Goal: Use online tool/utility: Utilize a website feature to perform a specific function

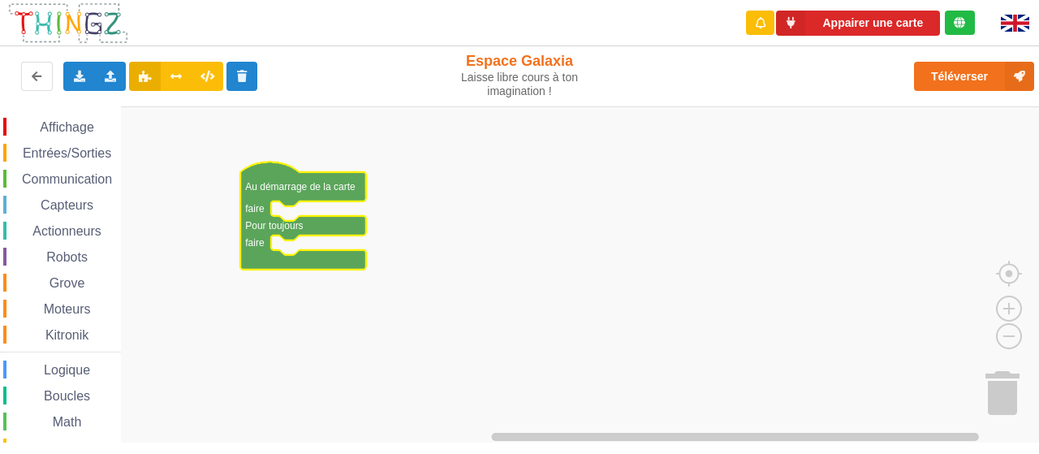
click at [48, 126] on span "Affichage" at bounding box center [66, 127] width 58 height 14
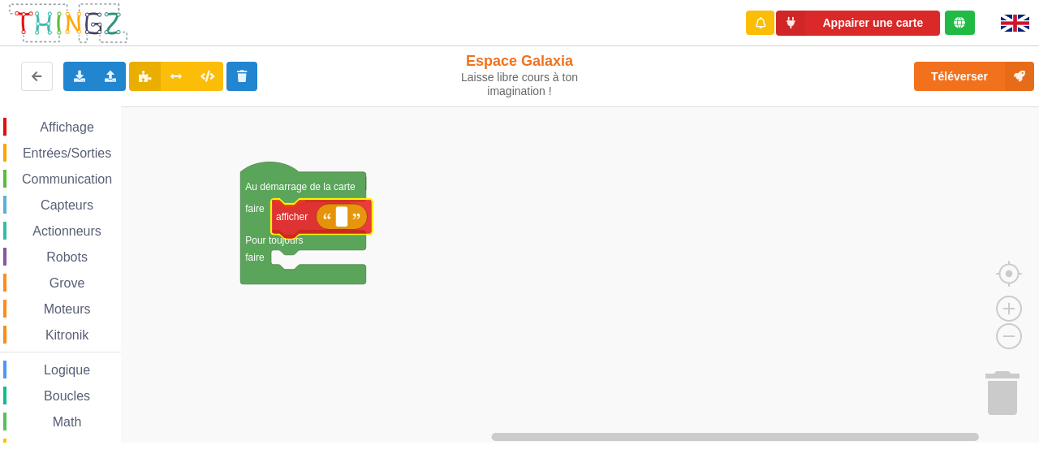
click at [280, 222] on div "Affichage Entrées/Sorties Communication Capteurs Actionneurs Robots Grove Moteu…" at bounding box center [525, 274] width 1050 height 336
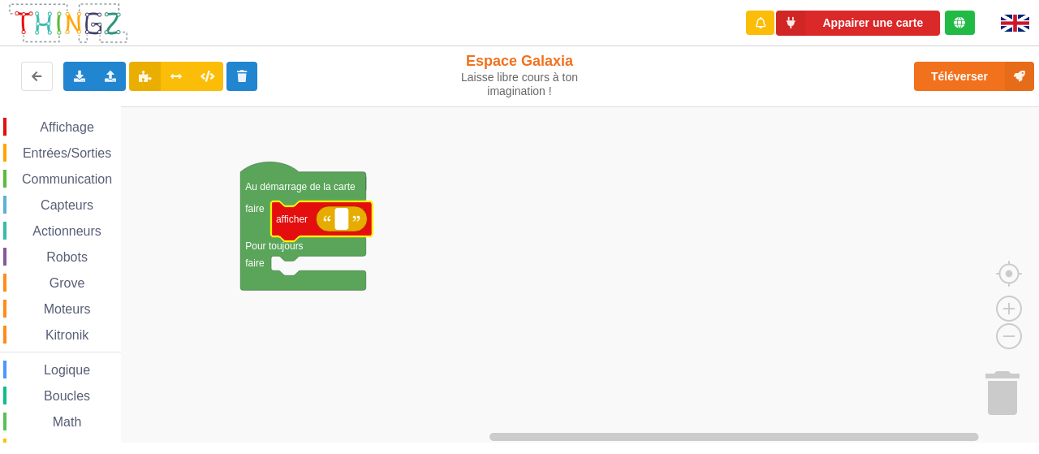
click at [340, 220] on text "Espace de travail de Blocky" at bounding box center [341, 218] width 2 height 11
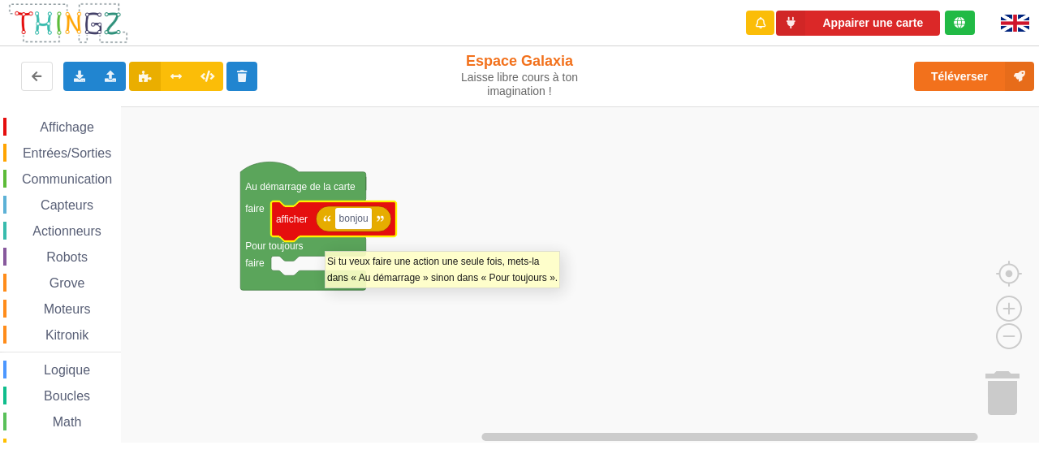
type input "bonjour"
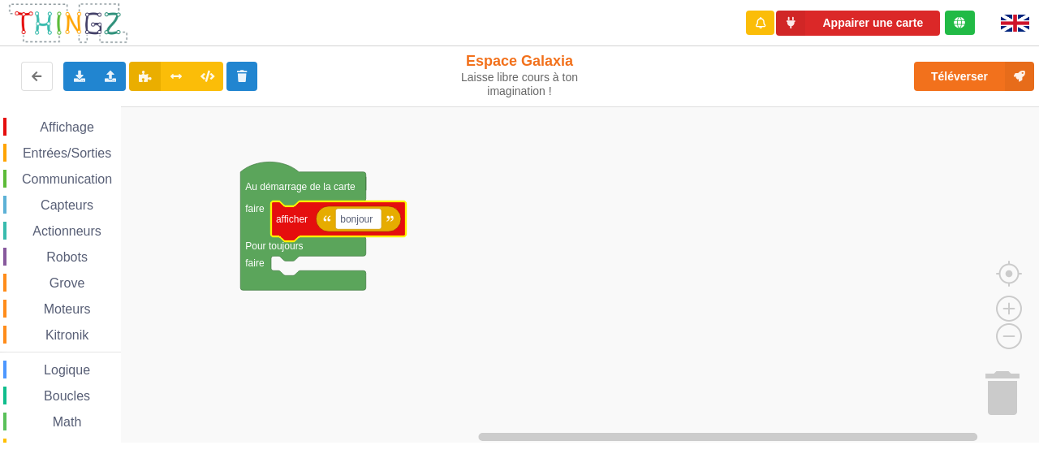
click at [470, 283] on rect "Espace de travail de Blocky" at bounding box center [525, 274] width 1050 height 337
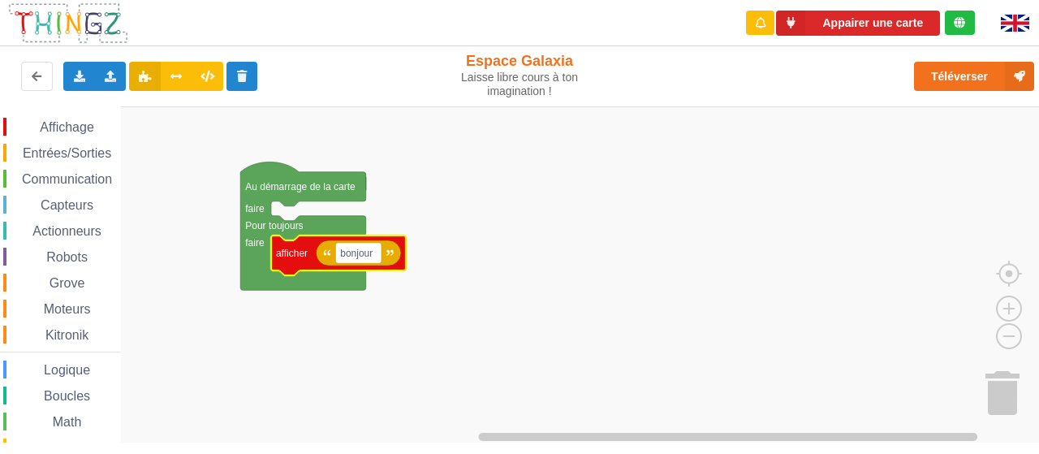
click at [466, 210] on rect "Espace de travail de Blocky" at bounding box center [525, 274] width 1050 height 337
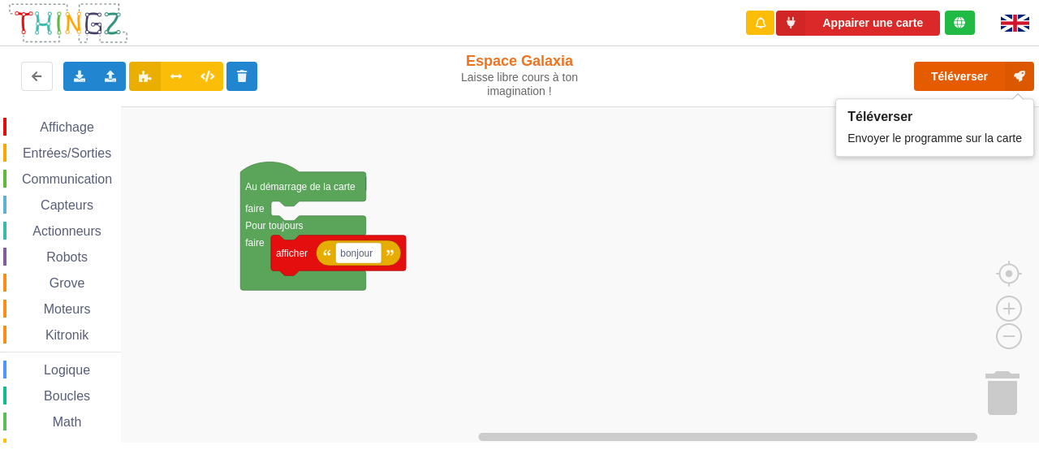
click at [945, 78] on button "Téléverser" at bounding box center [974, 76] width 120 height 29
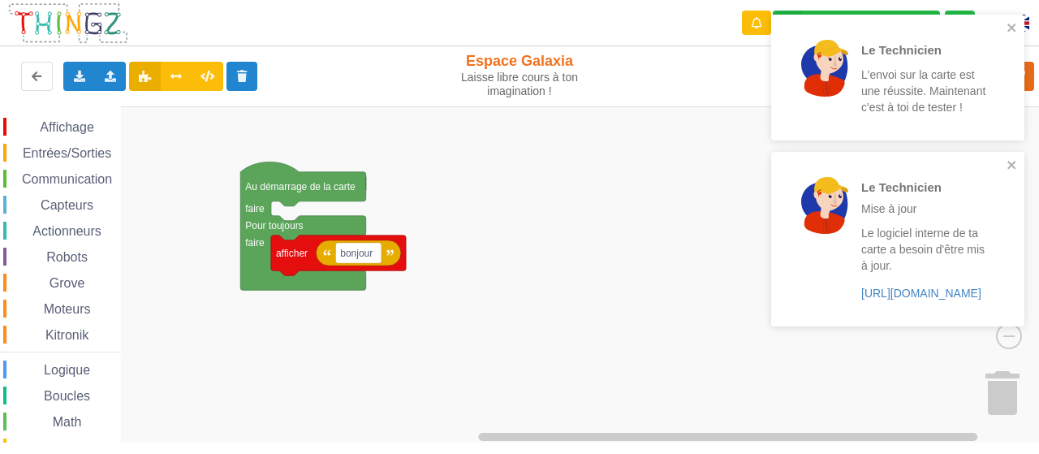
click at [698, 329] on rect "Espace de travail de Blocky" at bounding box center [525, 274] width 1050 height 337
click at [67, 129] on span "Affichage" at bounding box center [66, 127] width 58 height 14
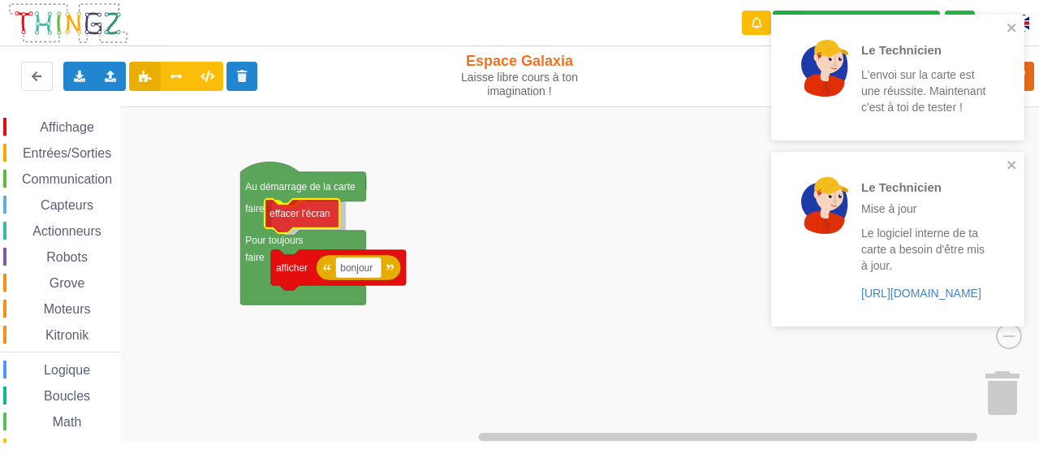
click at [294, 223] on div "Affichage Entrées/Sorties Communication Capteurs Actionneurs Robots Grove Moteu…" at bounding box center [525, 274] width 1050 height 336
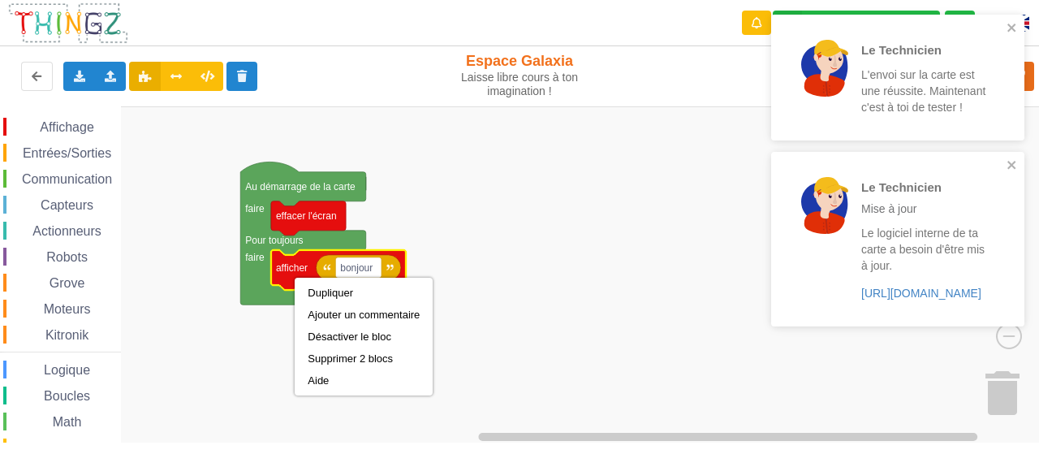
click at [483, 236] on rect "Espace de travail de Blocky" at bounding box center [525, 274] width 1050 height 337
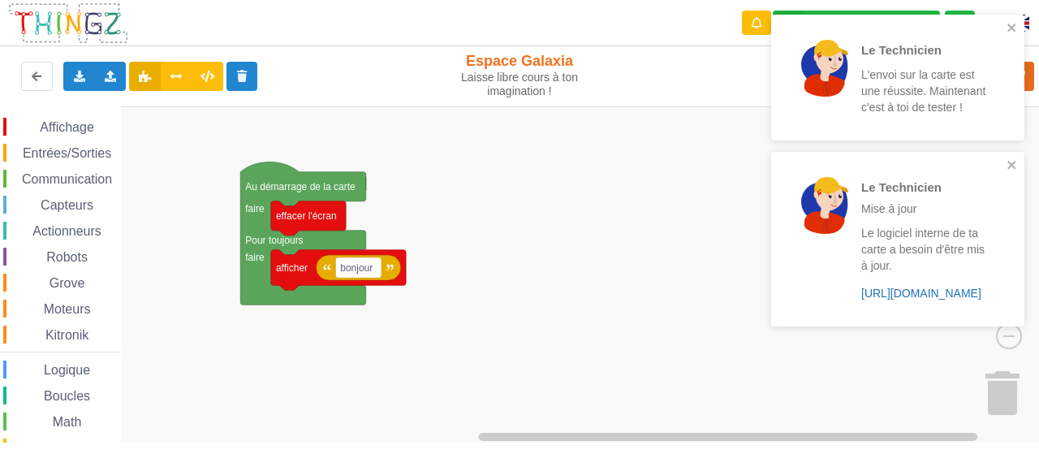
click at [907, 290] on link "https://play.thingz.co/firmware?micropython=0" at bounding box center [921, 292] width 120 height 13
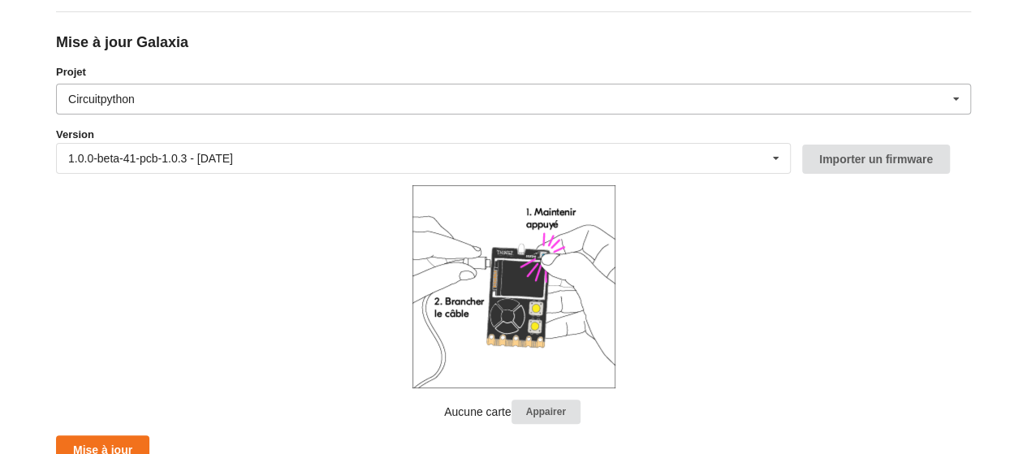
scroll to position [183, 0]
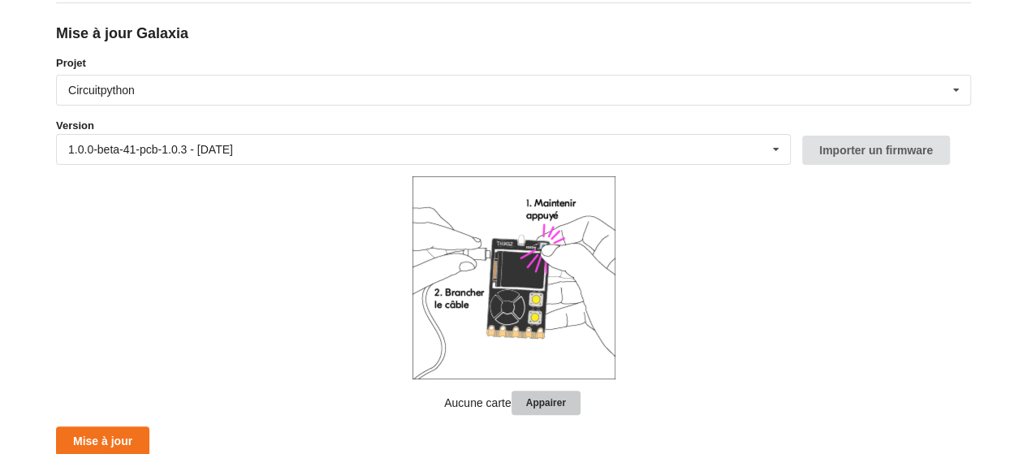
click at [560, 398] on button "Appairer" at bounding box center [545, 402] width 69 height 25
click at [872, 142] on button "Importer un firmware" at bounding box center [876, 150] width 148 height 29
click at [321, 93] on div "Circuitpython Micropython Circuitpython" at bounding box center [513, 90] width 915 height 31
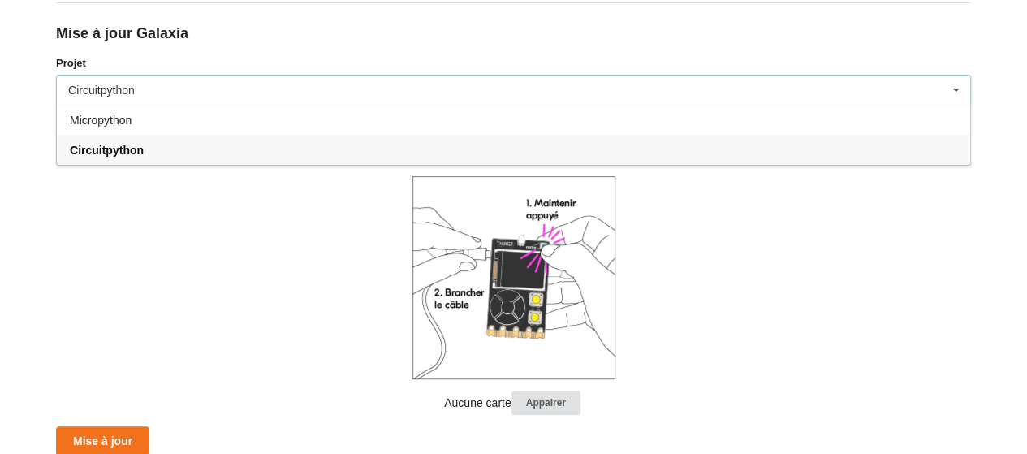
click at [321, 93] on div "Circuitpython Micropython Circuitpython" at bounding box center [513, 90] width 915 height 31
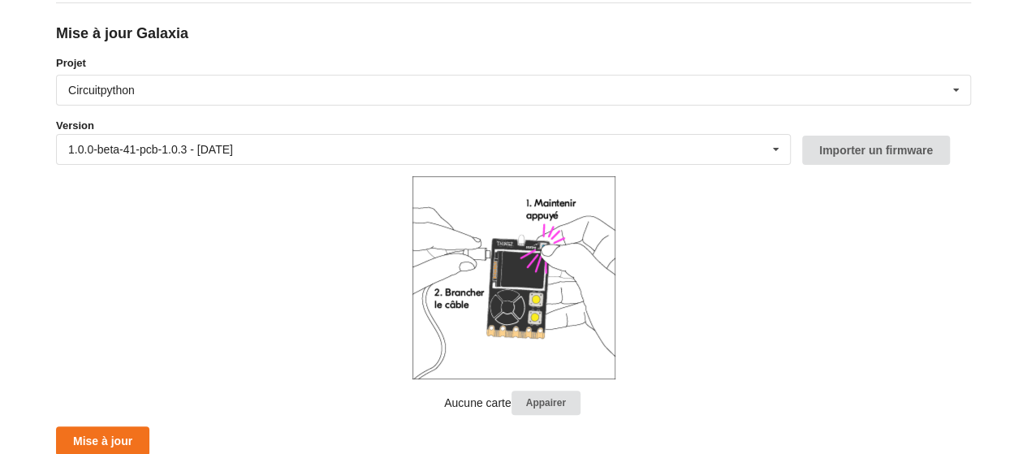
click at [332, 6] on div "Mise à jour Galaxia Projet Circuitpython Micropython Circuitpython Version 1.0.…" at bounding box center [513, 228] width 915 height 453
click at [460, 405] on p "Aucune carte Appairer" at bounding box center [513, 402] width 915 height 25
click at [558, 391] on button "Appairer" at bounding box center [545, 402] width 69 height 25
click at [86, 436] on button "Mise à jour" at bounding box center [102, 440] width 93 height 29
click at [118, 437] on button "Mise à jour" at bounding box center [102, 440] width 93 height 29
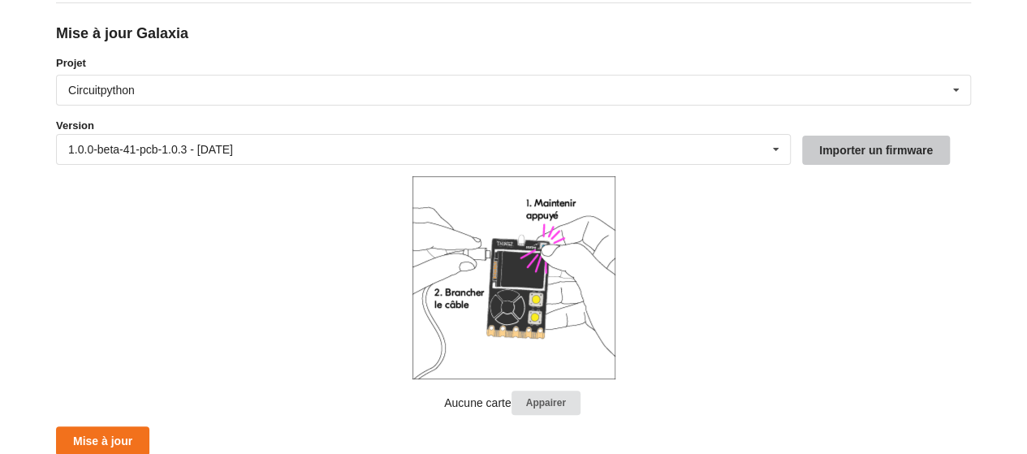
click at [837, 147] on button "Importer un firmware" at bounding box center [876, 150] width 148 height 29
click at [543, 401] on button "Appairer" at bounding box center [545, 402] width 69 height 25
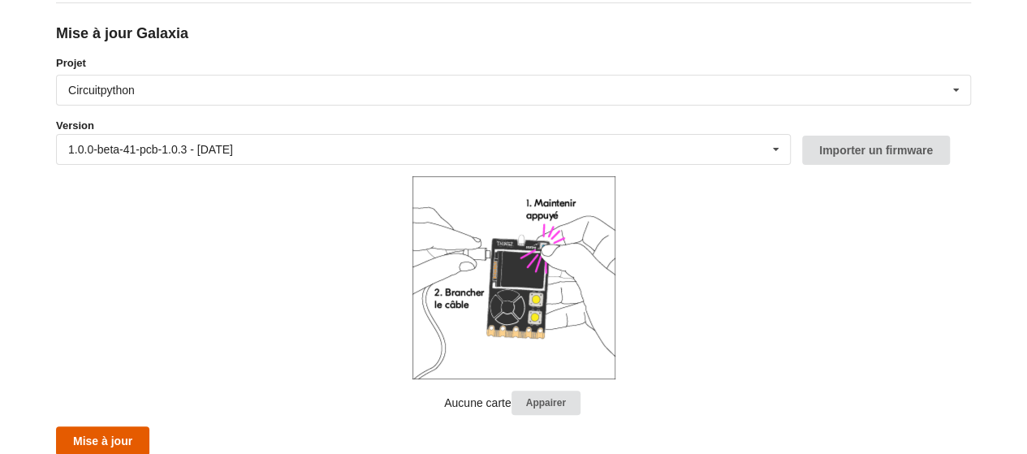
click at [117, 442] on button "Mise à jour" at bounding box center [102, 440] width 93 height 29
click at [536, 402] on button "Appairer" at bounding box center [545, 402] width 69 height 25
click at [540, 378] on form "Projet Circuitpython Micropython Circuitpython Version 1.0.0-beta-41-pcb-1.0.3 …" at bounding box center [513, 255] width 915 height 401
click at [540, 397] on button "Appairer" at bounding box center [545, 402] width 69 height 25
click at [123, 442] on button "Mise à jour" at bounding box center [102, 440] width 93 height 29
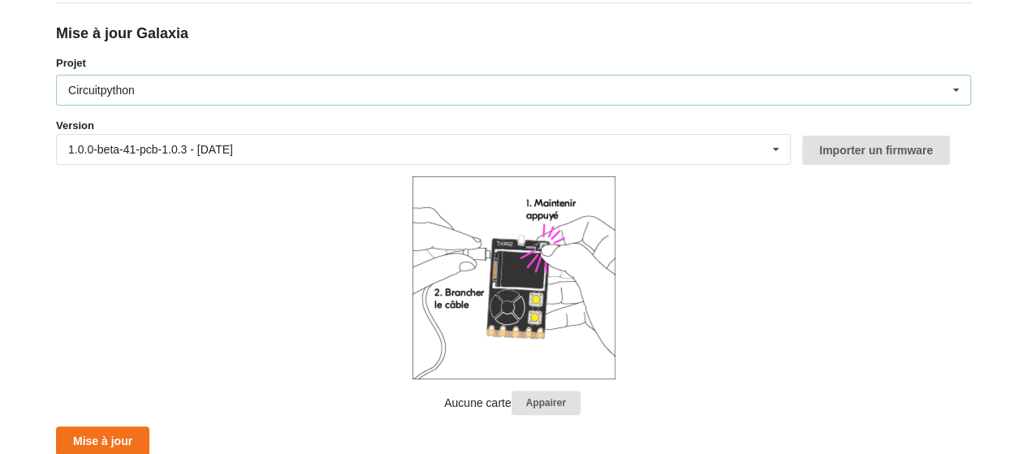
click at [273, 85] on div "Circuitpython Micropython Circuitpython" at bounding box center [513, 90] width 915 height 31
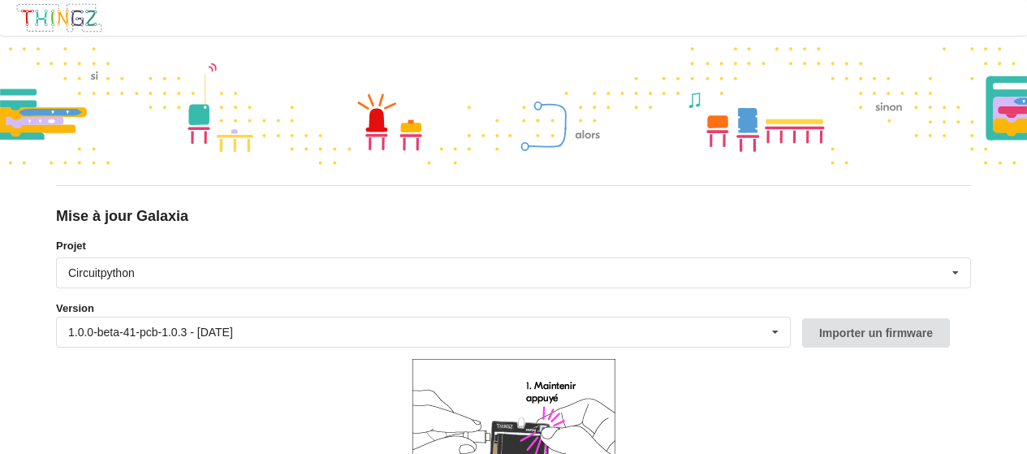
scroll to position [183, 0]
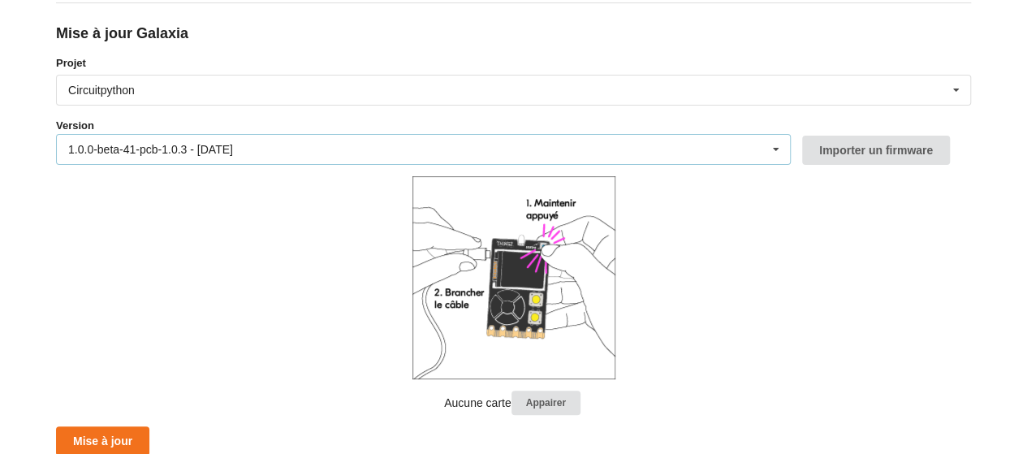
click at [767, 146] on icon at bounding box center [775, 150] width 24 height 30
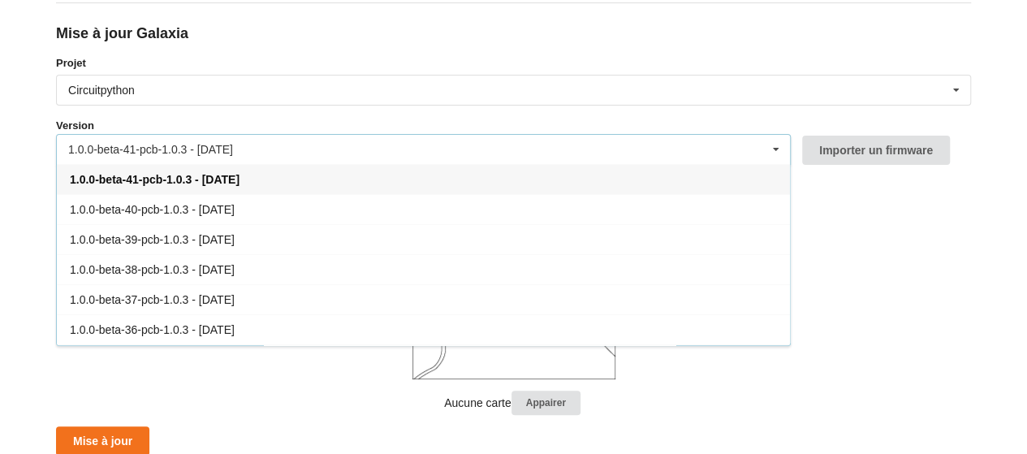
click at [261, 182] on div "1.0.0-beta-41-pcb-1.0.3 - [DATE]" at bounding box center [423, 179] width 733 height 30
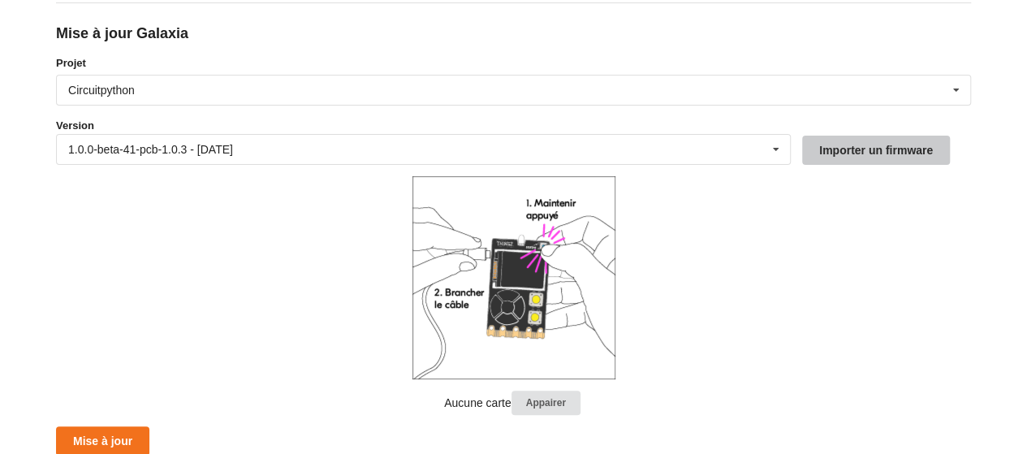
click at [874, 156] on button "Importer un firmware" at bounding box center [876, 150] width 148 height 29
click at [544, 397] on button "Appairer" at bounding box center [545, 402] width 69 height 25
click at [537, 402] on button "Appairer" at bounding box center [545, 402] width 69 height 25
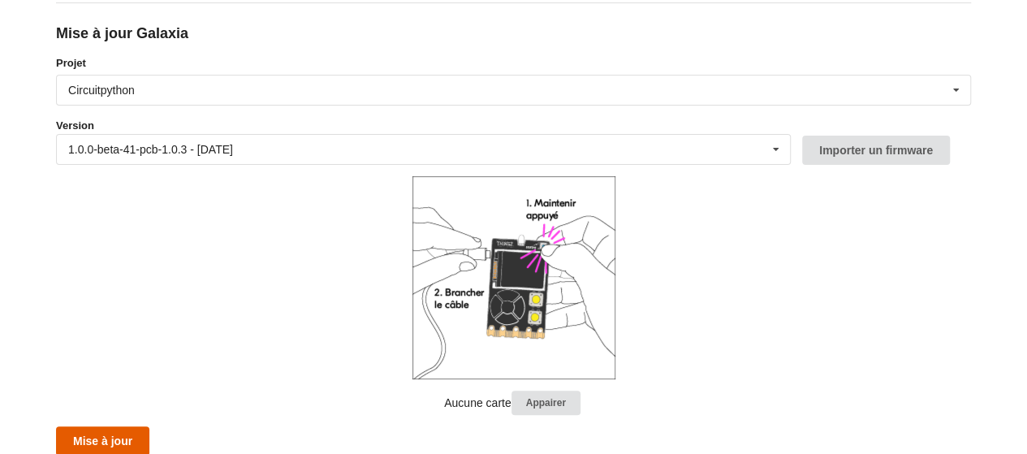
click at [91, 438] on button "Mise à jour" at bounding box center [102, 440] width 93 height 29
click at [116, 447] on button "Mise à jour" at bounding box center [102, 440] width 93 height 29
click at [101, 433] on button "Mise à jour" at bounding box center [102, 440] width 93 height 29
click at [562, 397] on button "Appairer" at bounding box center [545, 402] width 69 height 25
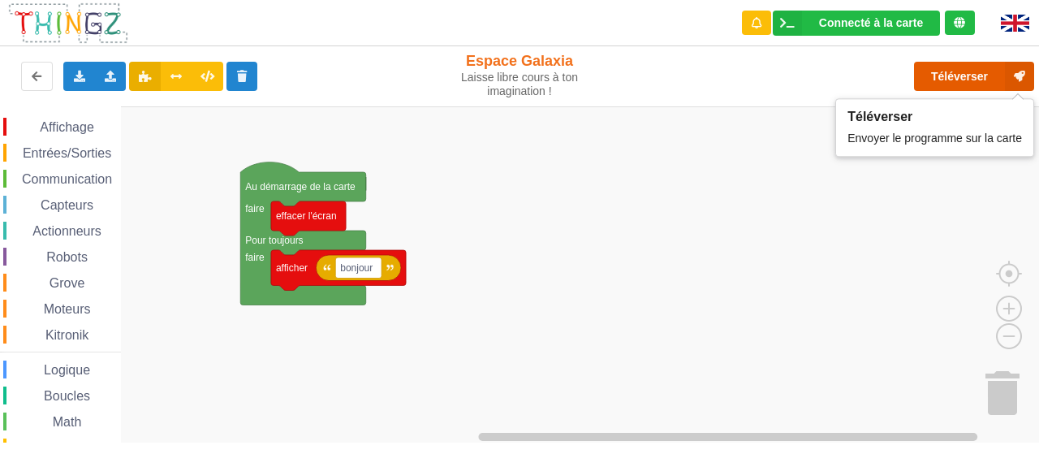
click at [969, 75] on button "Téléverser" at bounding box center [974, 76] width 120 height 29
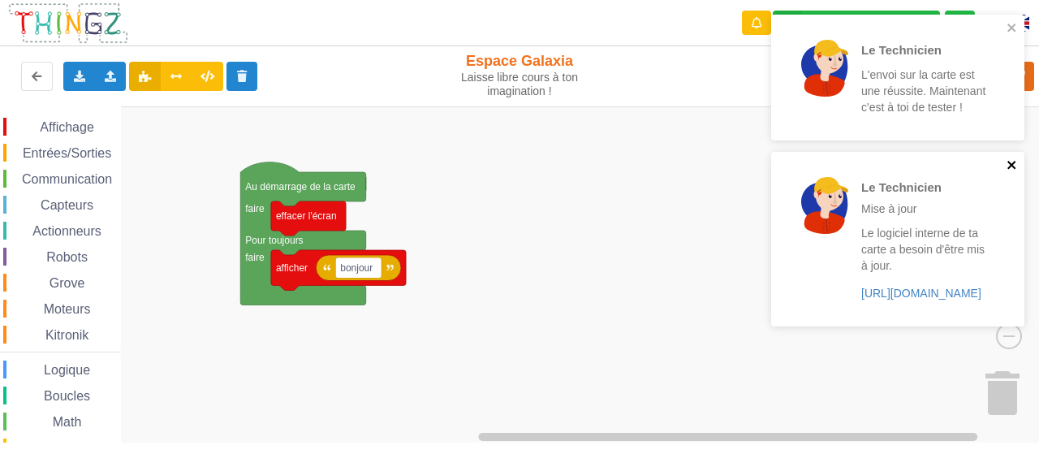
click at [1016, 166] on icon "close" at bounding box center [1011, 164] width 11 height 13
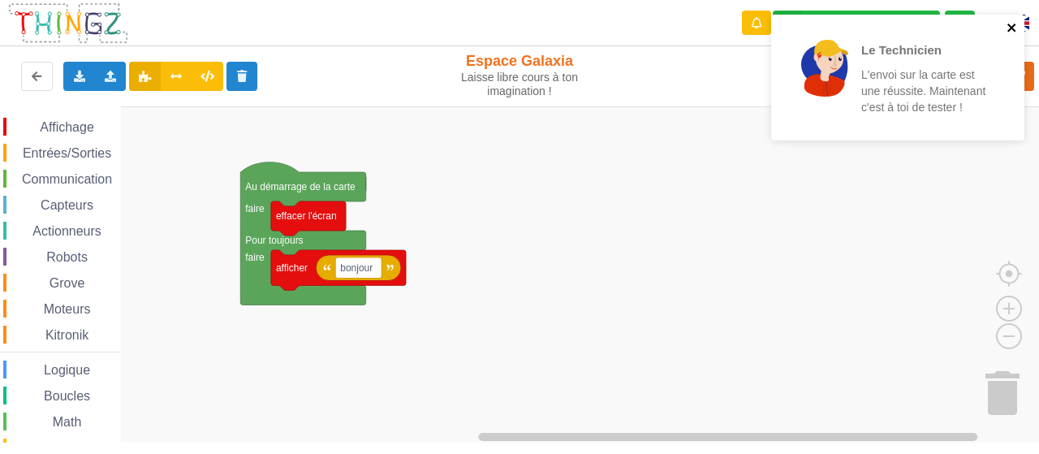
click at [1010, 24] on icon "close" at bounding box center [1011, 27] width 11 height 13
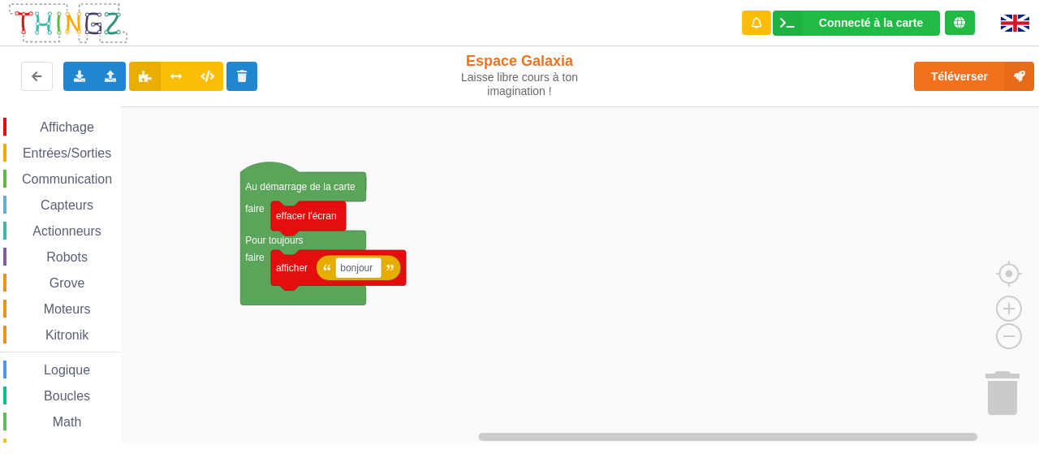
click at [70, 283] on span "Grove" at bounding box center [67, 283] width 41 height 14
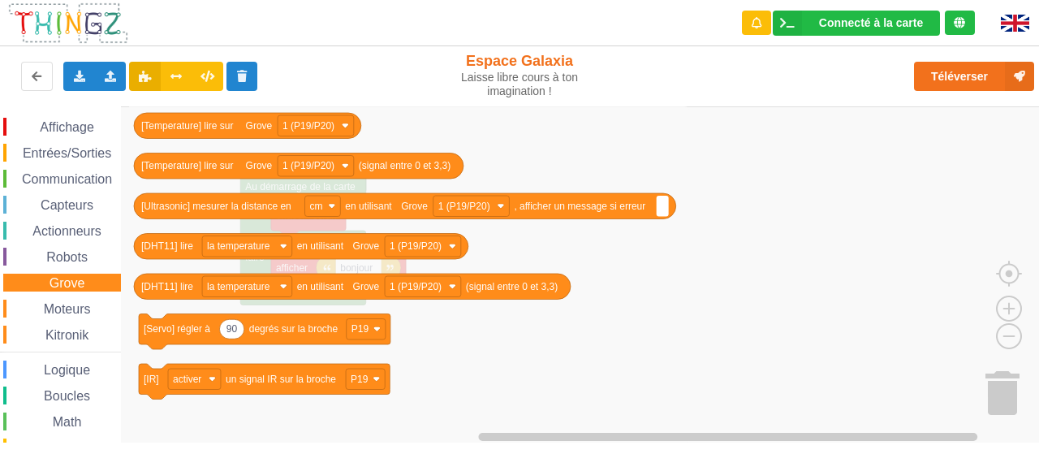
click at [81, 369] on span "Logique" at bounding box center [66, 370] width 51 height 14
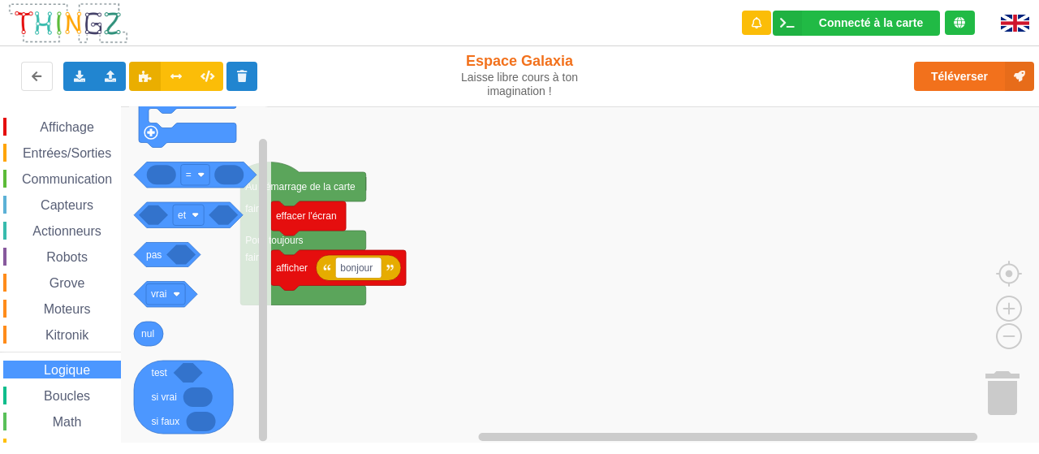
click at [70, 230] on span "Actionneurs" at bounding box center [67, 231] width 74 height 14
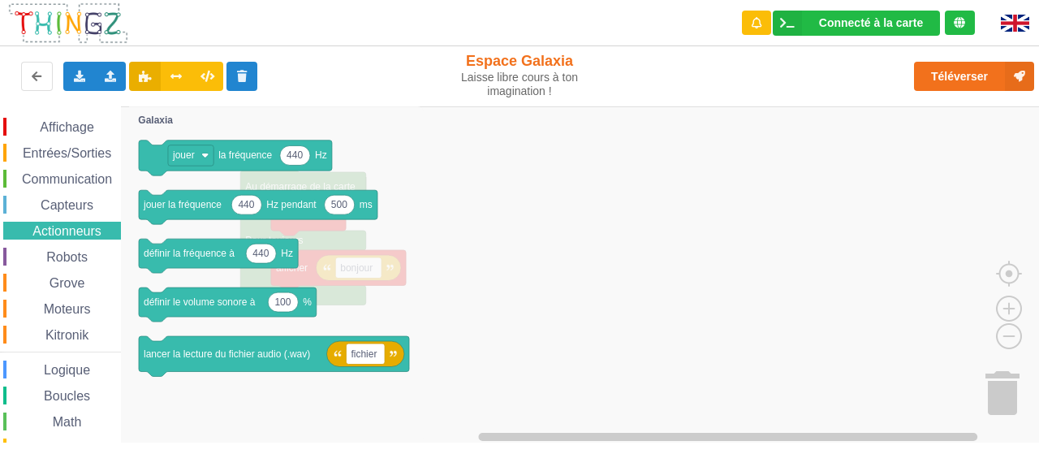
click at [74, 260] on span "Robots" at bounding box center [67, 257] width 46 height 14
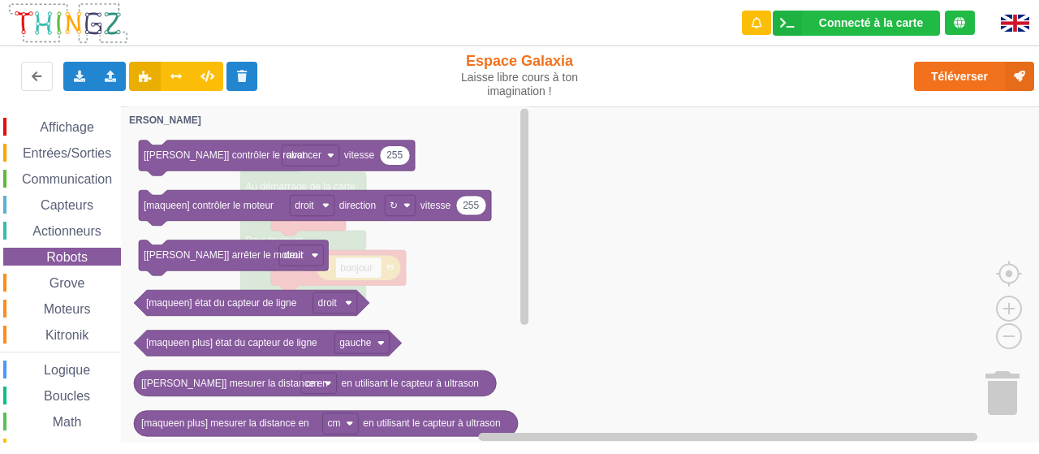
click at [73, 290] on span "Grove" at bounding box center [67, 283] width 41 height 14
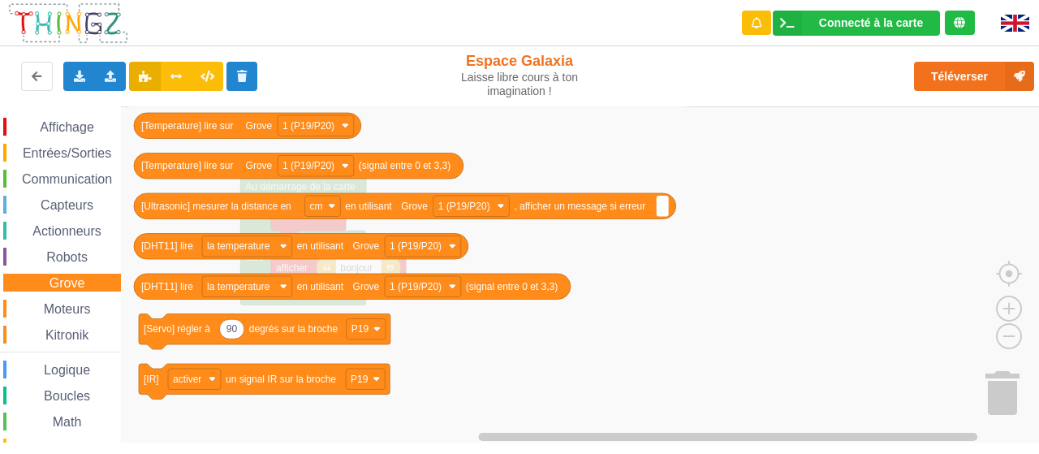
click at [58, 309] on span "Moteurs" at bounding box center [67, 309] width 52 height 14
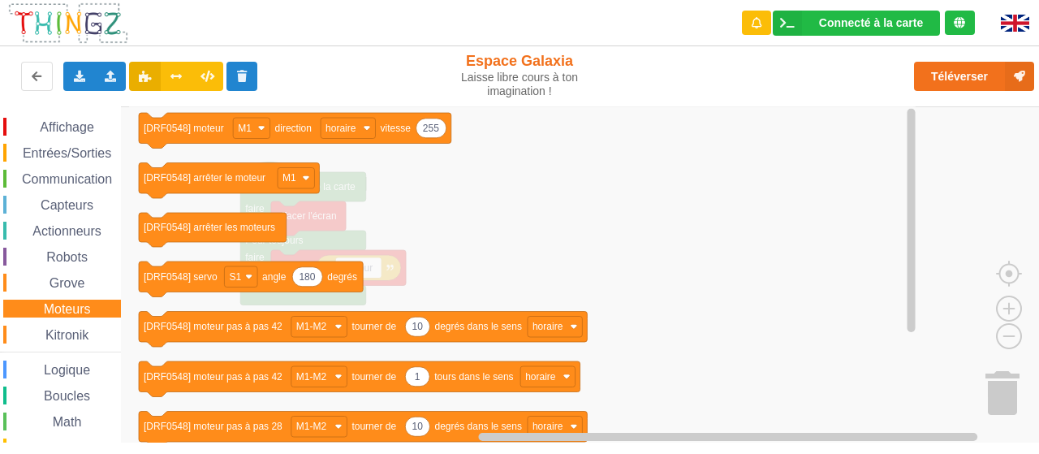
click at [66, 340] on span "Kitronik" at bounding box center [67, 335] width 48 height 14
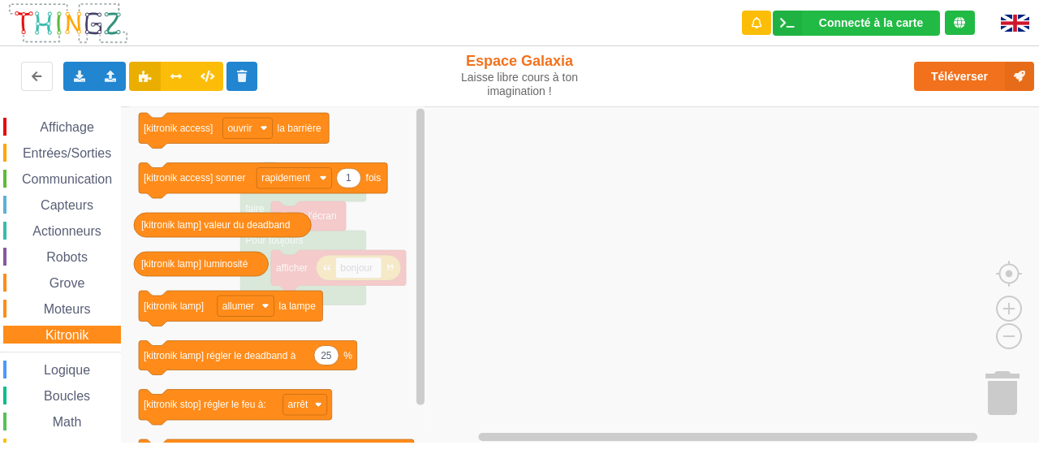
click at [63, 126] on span "Affichage" at bounding box center [66, 127] width 58 height 14
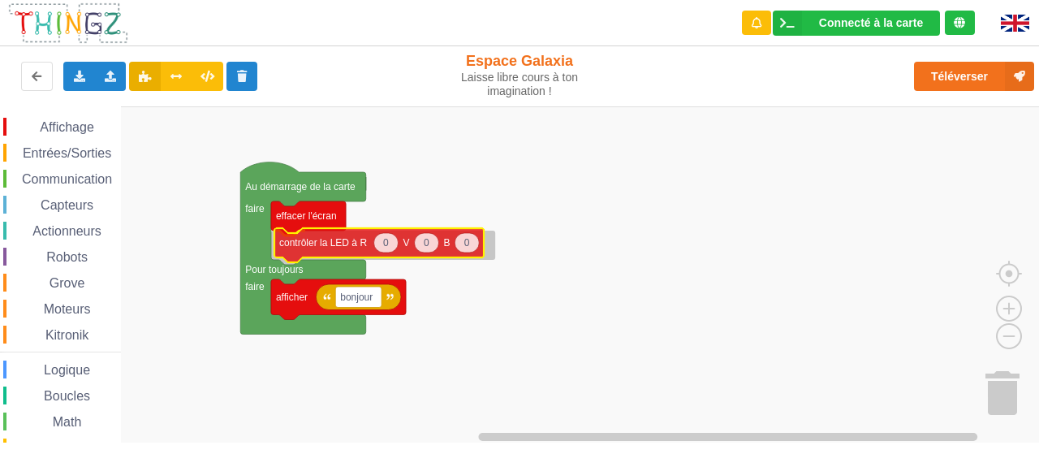
click at [309, 238] on div "Affichage Entrées/Sorties Communication Capteurs Actionneurs Robots Grove Moteu…" at bounding box center [525, 274] width 1050 height 336
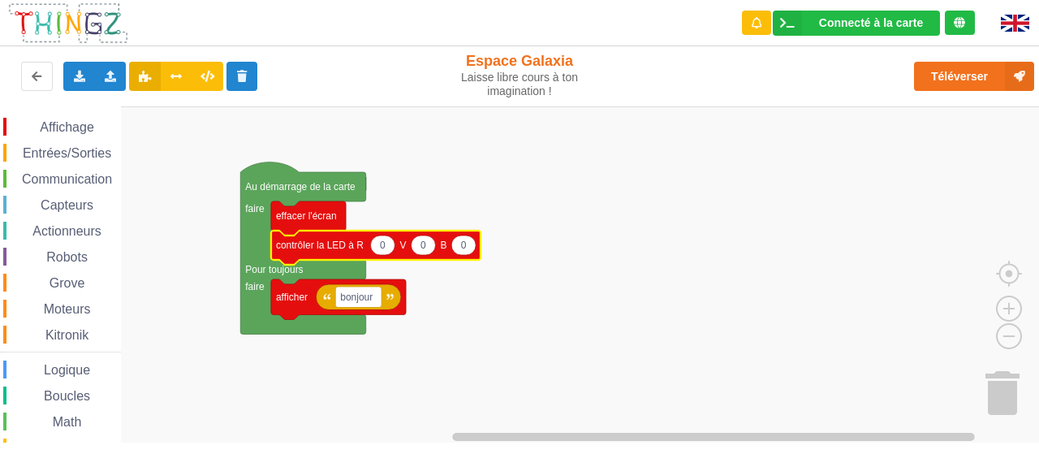
click at [377, 250] on icon "Espace de travail de Blocky" at bounding box center [382, 244] width 24 height 19
type input "60"
click at [421, 248] on text "0" at bounding box center [423, 244] width 6 height 11
type input "56"
click at [464, 249] on text "0" at bounding box center [464, 244] width 6 height 11
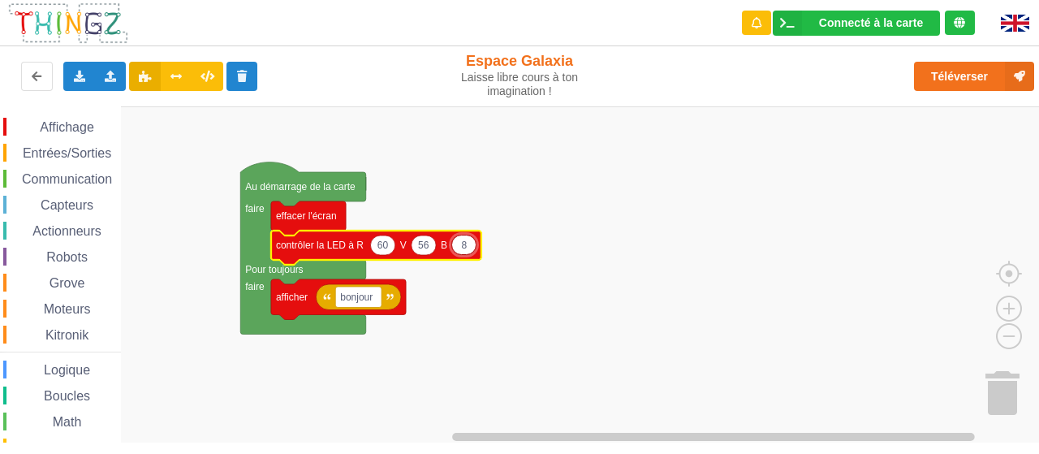
type input "80"
click at [599, 215] on rect "Espace de travail de Blocky" at bounding box center [525, 274] width 1050 height 337
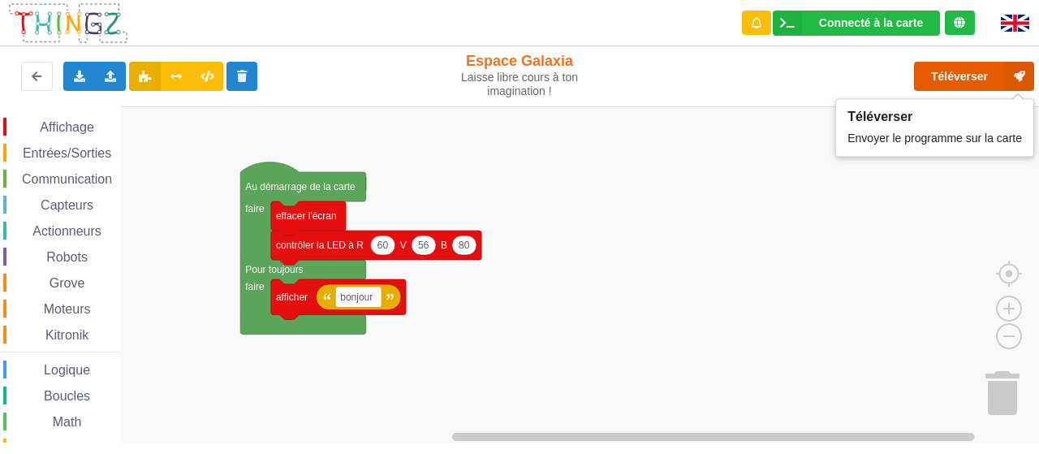
click at [950, 73] on button "Téléverser" at bounding box center [974, 76] width 120 height 29
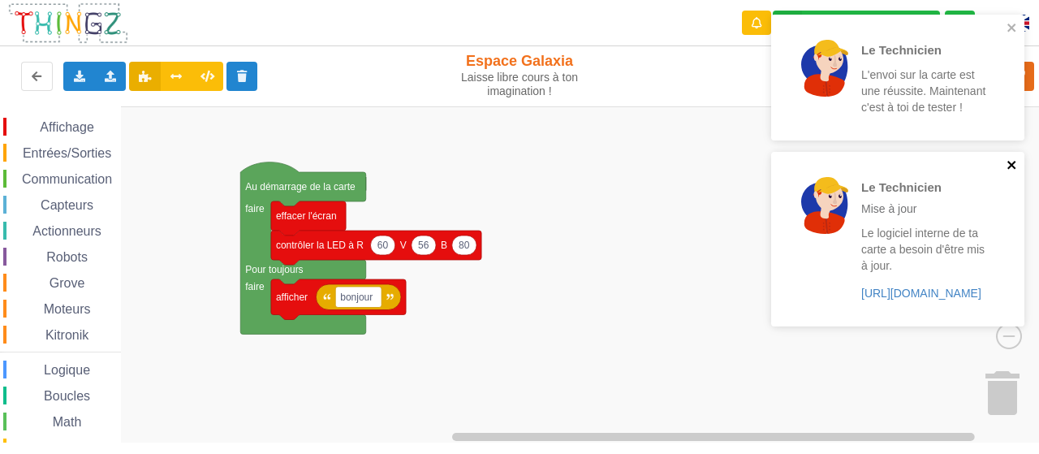
click at [1010, 161] on icon "close" at bounding box center [1011, 165] width 8 height 8
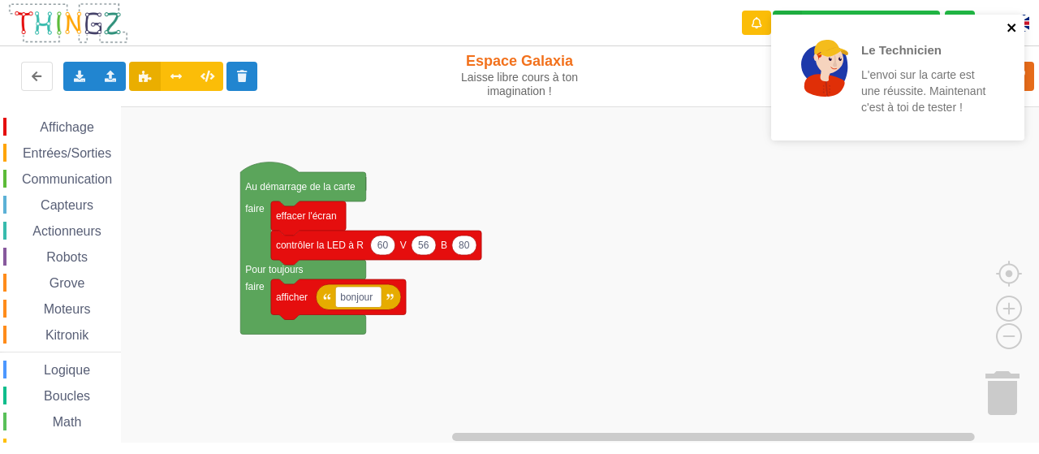
click at [1011, 24] on icon "close" at bounding box center [1011, 27] width 11 height 13
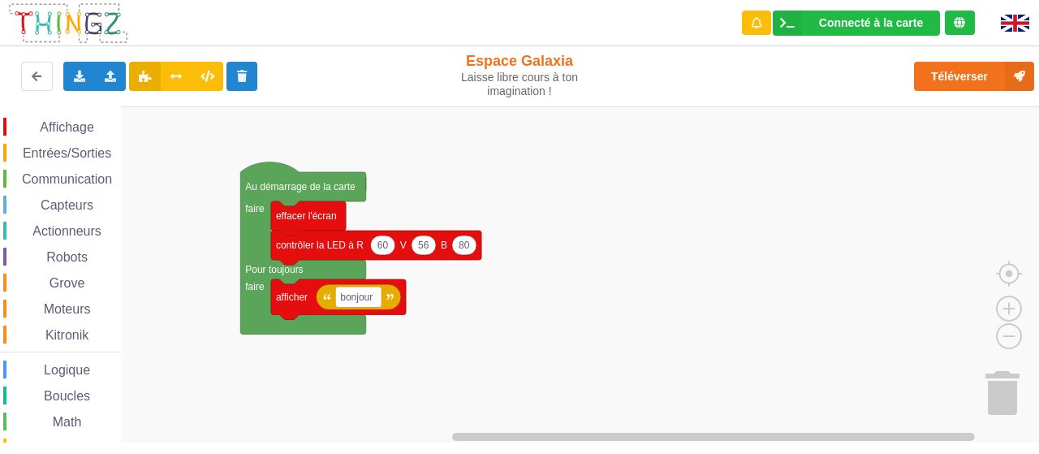
click at [84, 152] on span "Entrées/Sorties" at bounding box center [66, 153] width 93 height 14
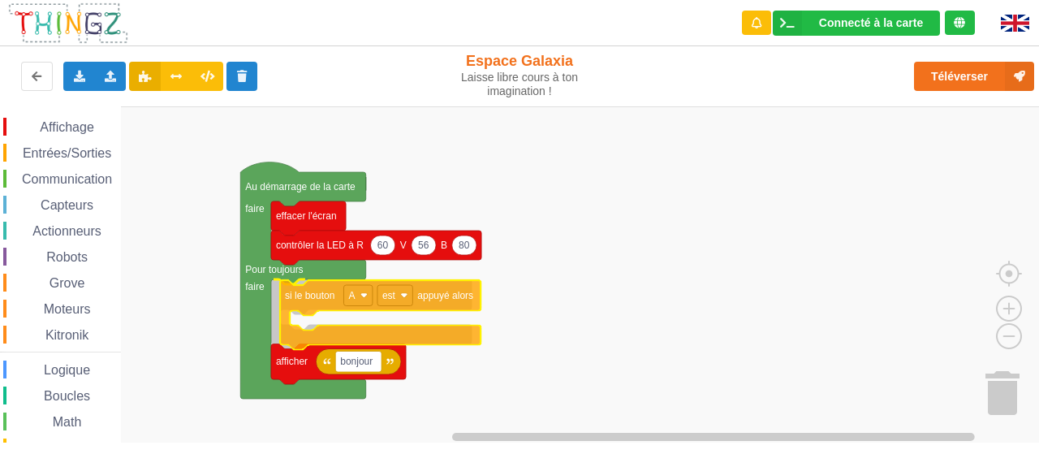
click at [305, 299] on div "Affichage Entrées/Sorties Communication Capteurs Actionneurs Robots Grove Moteu…" at bounding box center [525, 274] width 1050 height 336
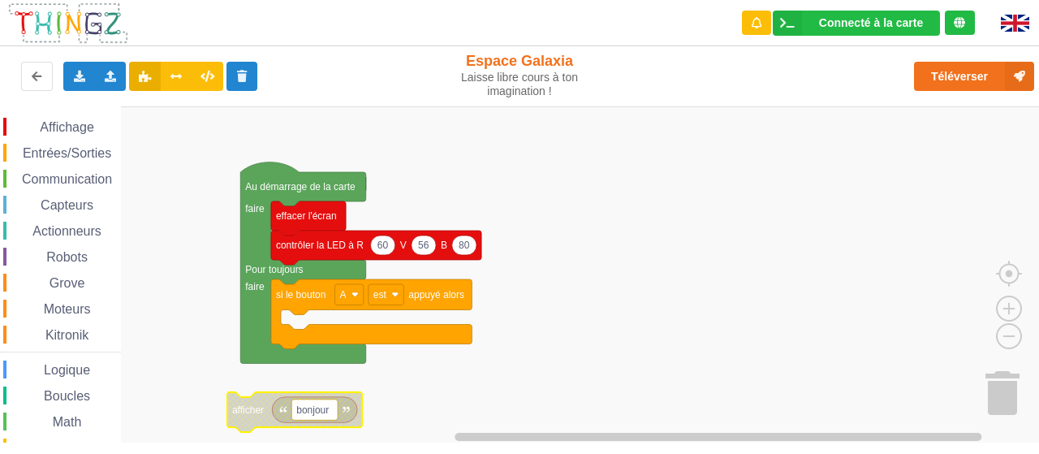
click at [67, 201] on span "Capteurs" at bounding box center [67, 205] width 58 height 14
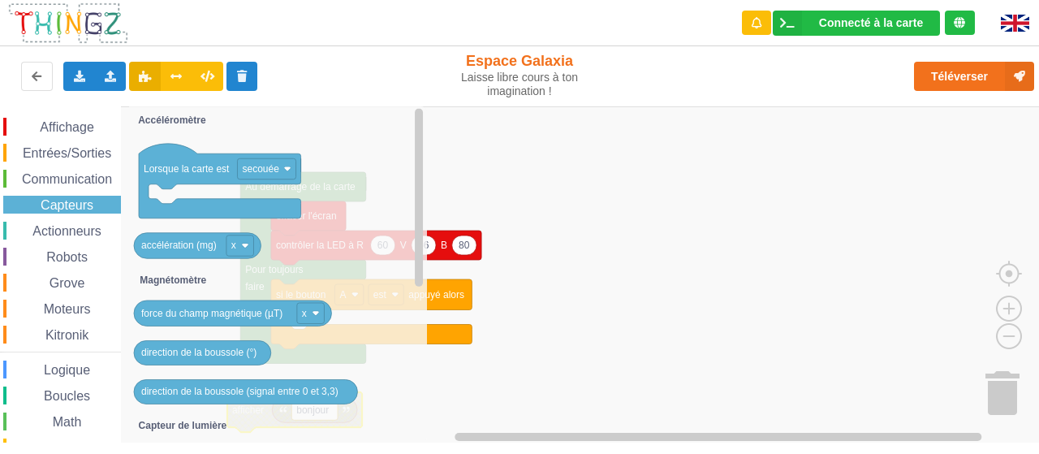
click at [65, 182] on span "Communication" at bounding box center [66, 179] width 95 height 14
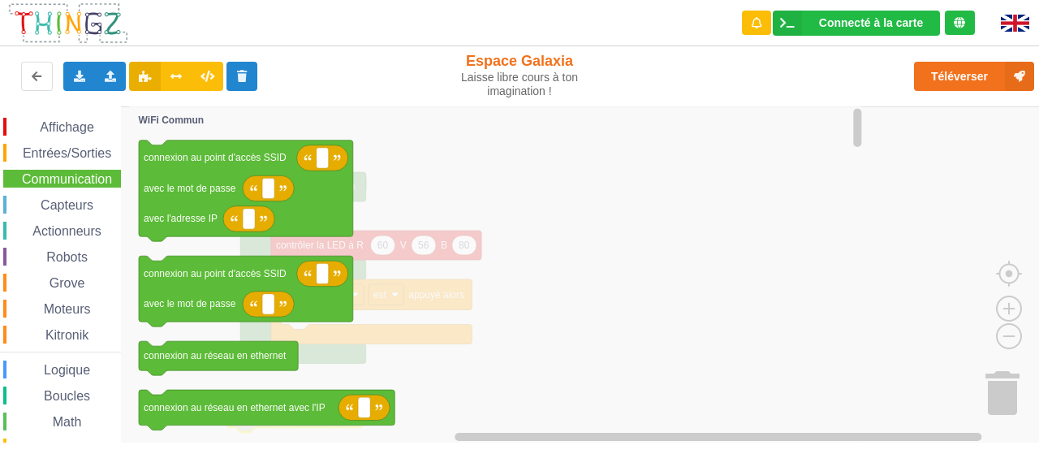
click at [70, 149] on span "Entrées/Sorties" at bounding box center [66, 153] width 93 height 14
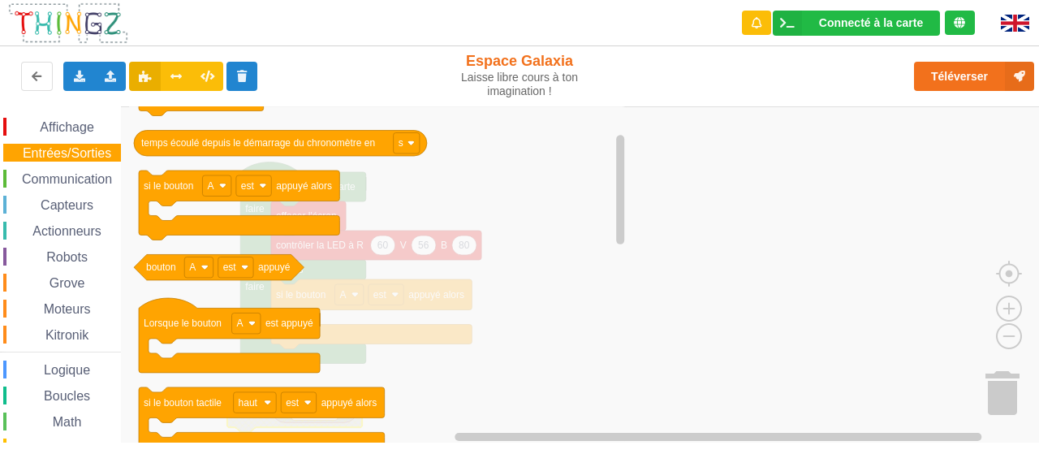
click at [85, 373] on span "Logique" at bounding box center [66, 370] width 51 height 14
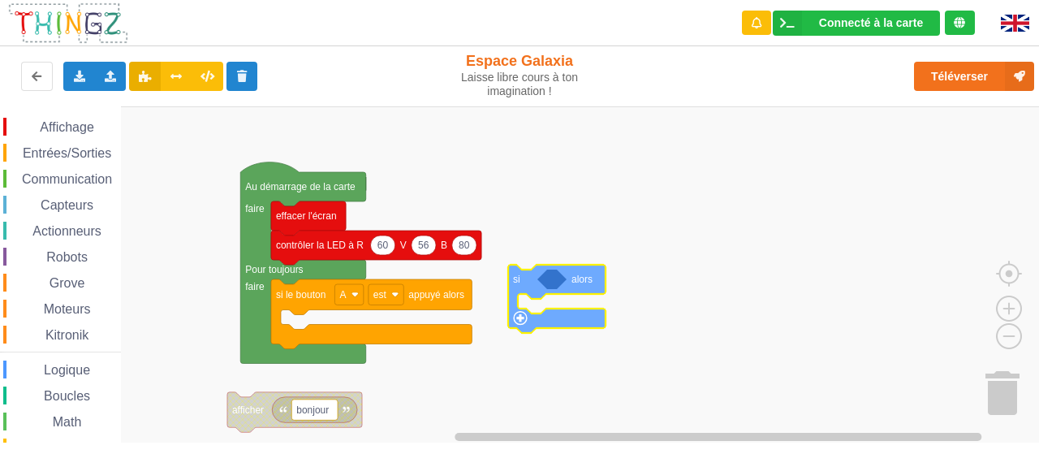
click at [518, 281] on div "Affichage Entrées/Sorties Communication Capteurs Actionneurs Robots Grove Moteu…" at bounding box center [525, 274] width 1050 height 336
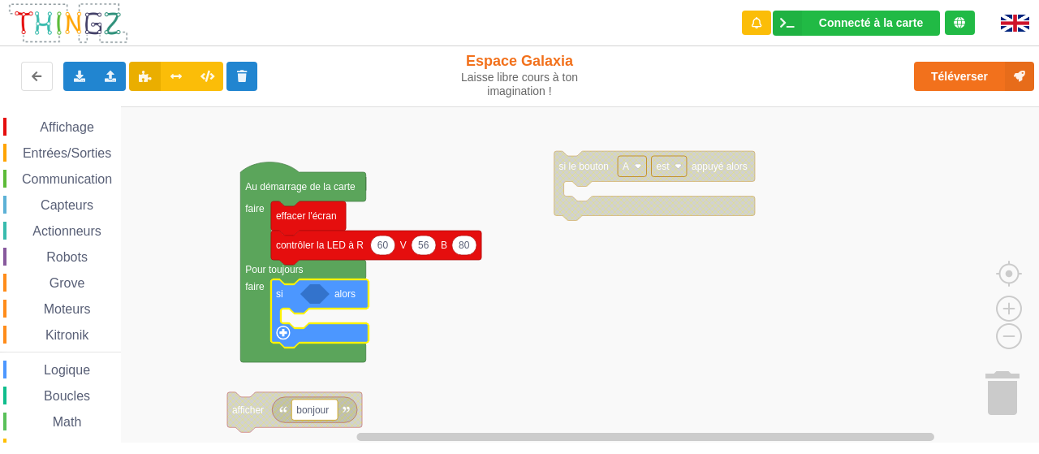
click at [65, 208] on span "Capteurs" at bounding box center [67, 205] width 58 height 14
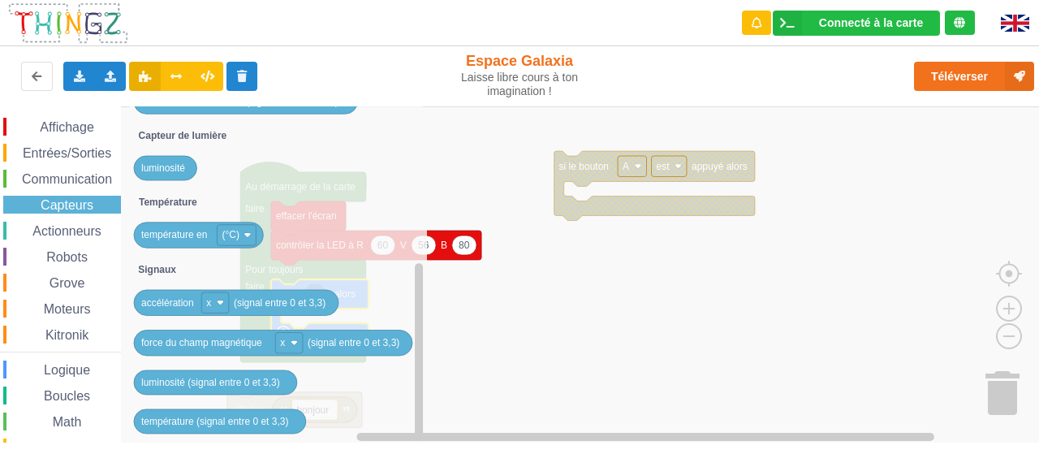
click at [57, 149] on span "Entrées/Sorties" at bounding box center [66, 153] width 93 height 14
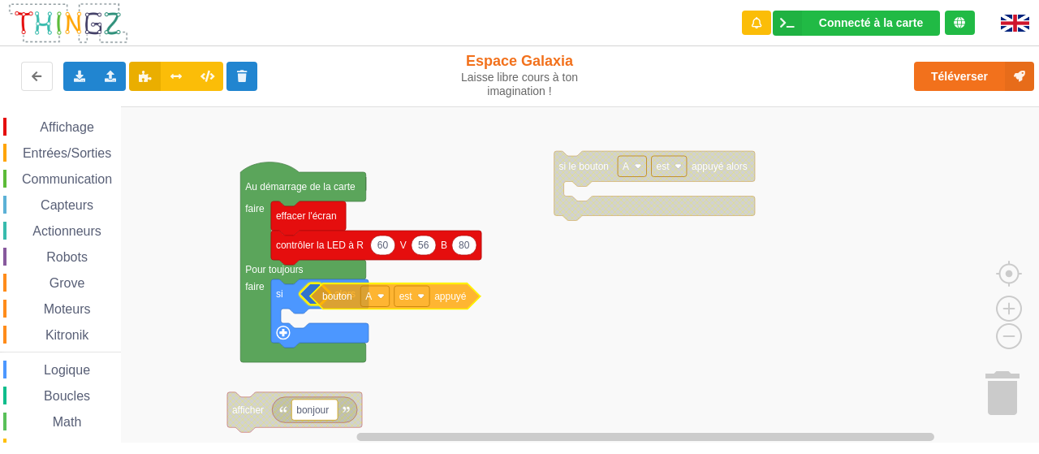
click at [331, 298] on div "Affichage Entrées/Sorties Communication Capteurs Actionneurs Robots Grove Moteu…" at bounding box center [525, 274] width 1050 height 336
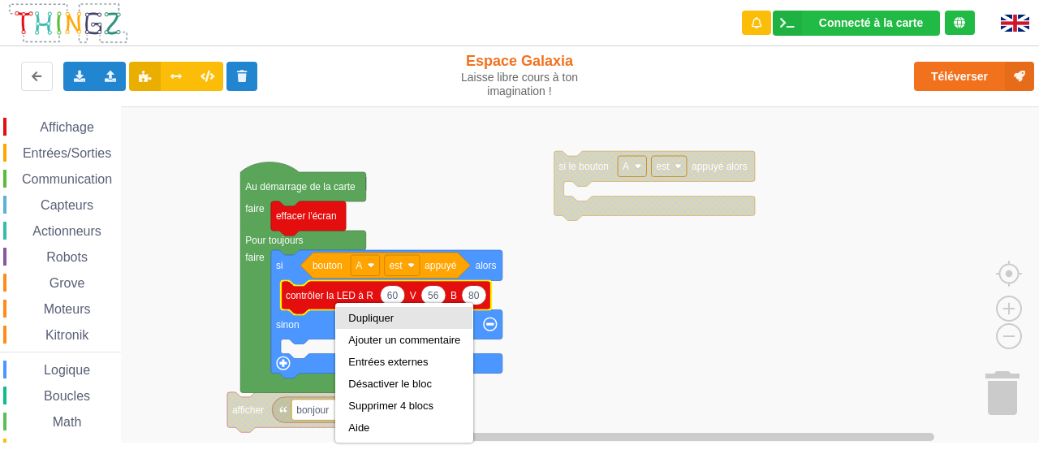
click at [362, 316] on div "Dupliquer" at bounding box center [404, 318] width 112 height 12
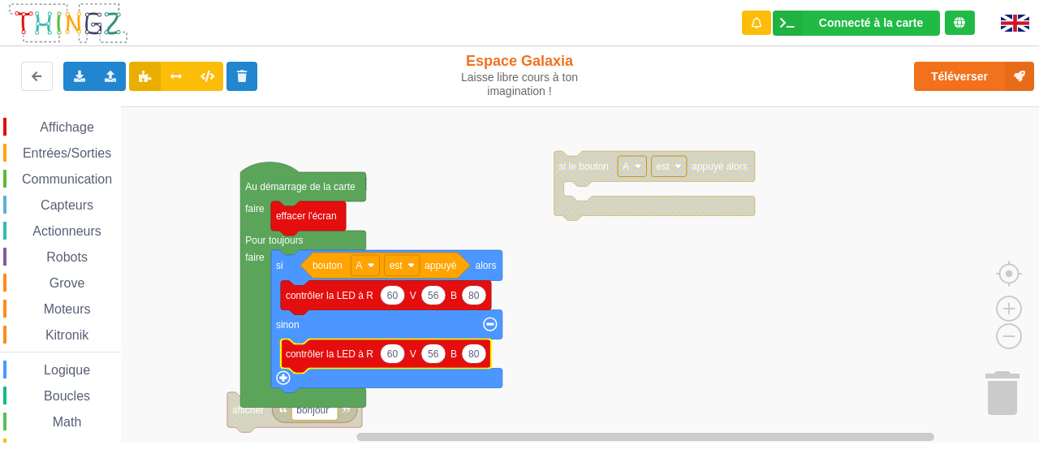
click at [398, 357] on text "60" at bounding box center [392, 352] width 11 height 11
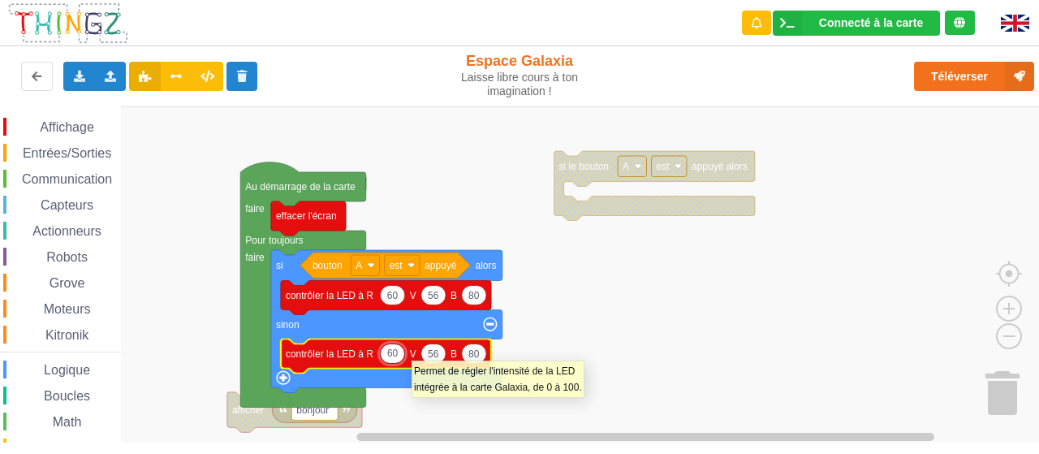
type input "&"
type input "255"
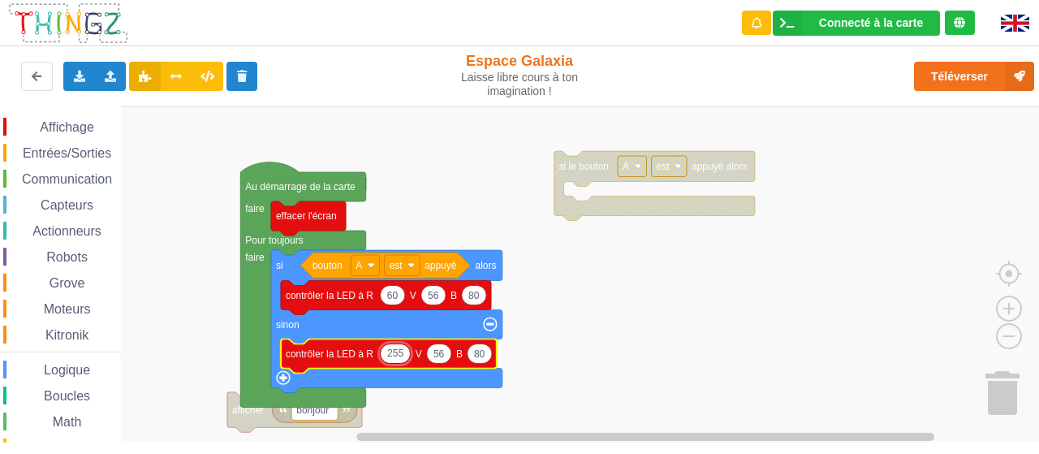
click at [445, 358] on icon "Espace de travail de Blocky" at bounding box center [439, 352] width 24 height 19
type input "0"
click at [482, 351] on text "80" at bounding box center [479, 352] width 11 height 11
type input "0"
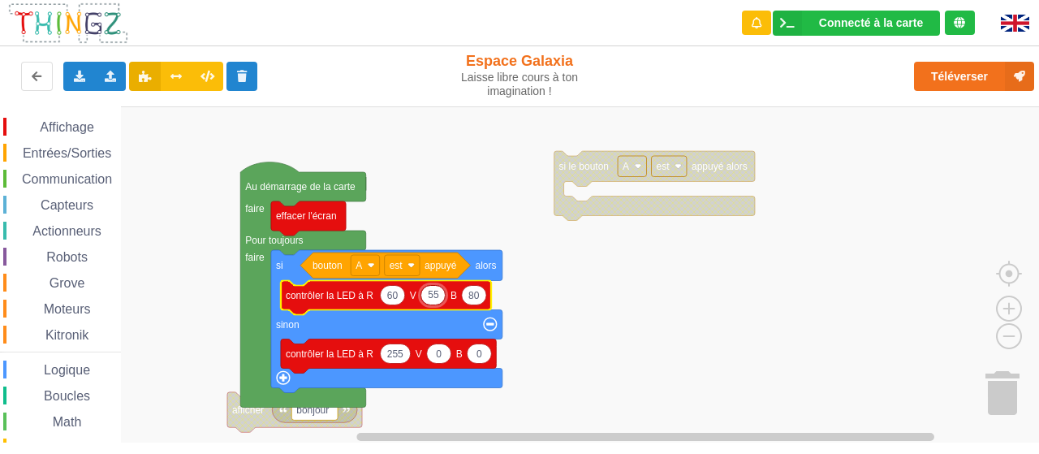
type input "5"
type input "é"
type input "255"
click at [477, 304] on icon "Espace de travail de Blocky" at bounding box center [479, 294] width 24 height 19
type input "0"
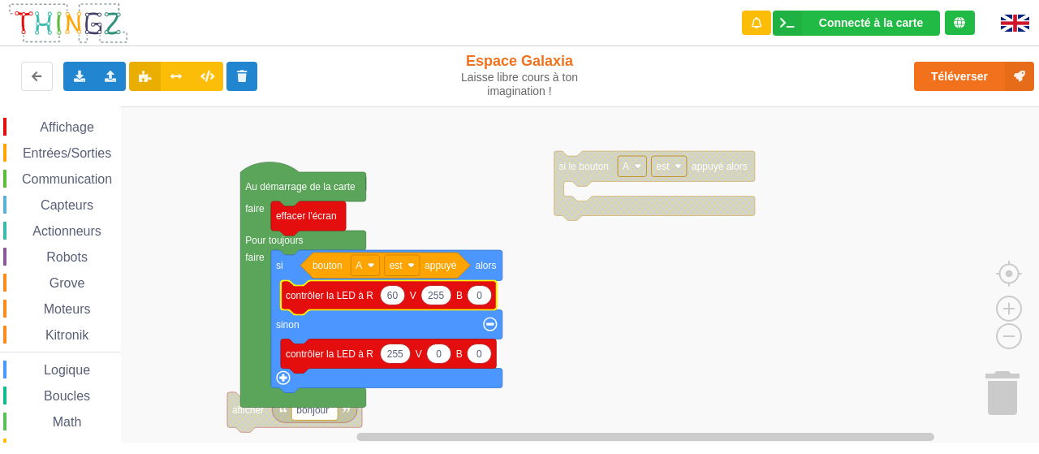
click at [393, 295] on text "60" at bounding box center [392, 294] width 11 height 11
type input "0"
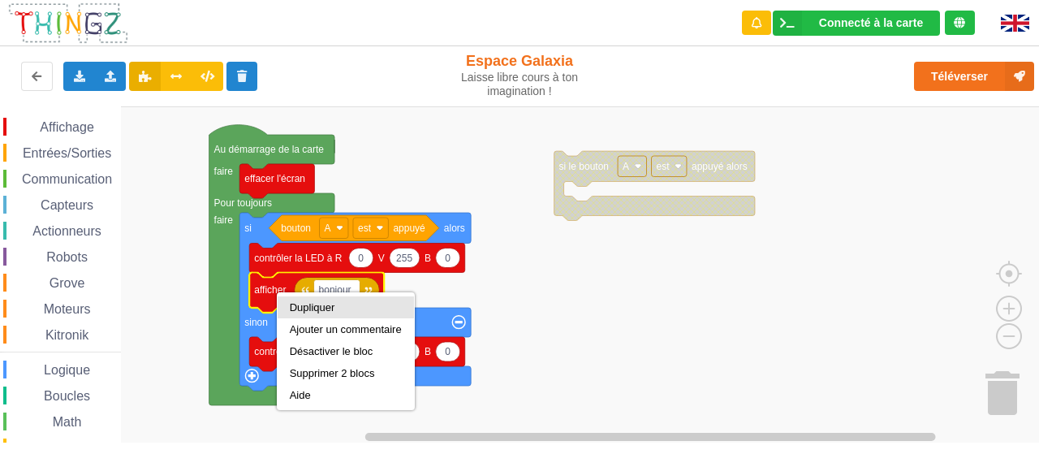
click at [300, 303] on div "Dupliquer" at bounding box center [346, 307] width 112 height 12
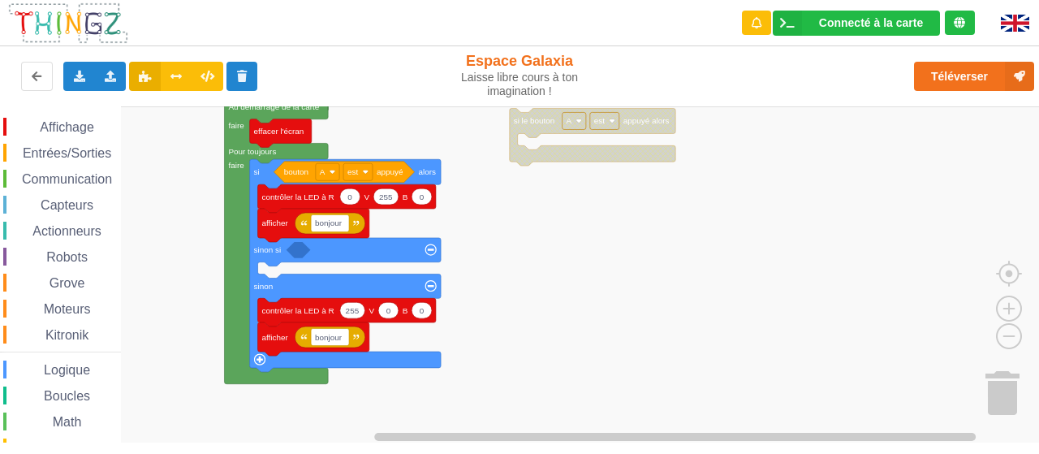
click at [546, 254] on div "Affichage Entrées/Sorties Communication Capteurs Actionneurs Robots Grove Moteu…" at bounding box center [525, 274] width 1050 height 336
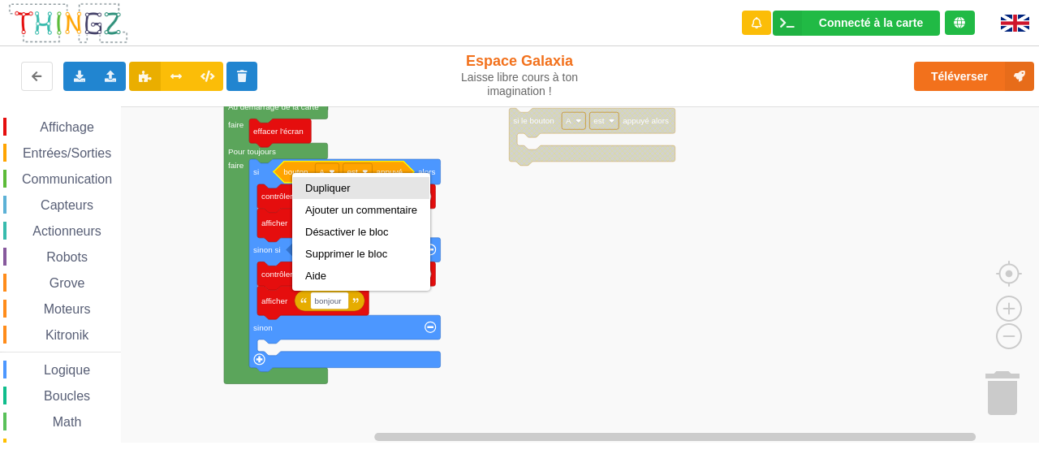
click at [315, 183] on div "Dupliquer" at bounding box center [361, 188] width 112 height 12
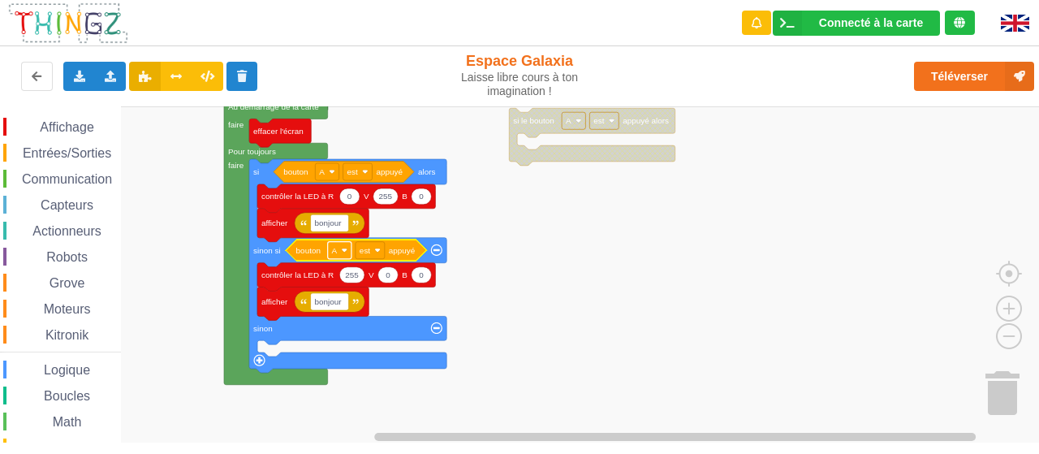
click at [346, 252] on image "Espace de travail de Blocky" at bounding box center [345, 250] width 6 height 6
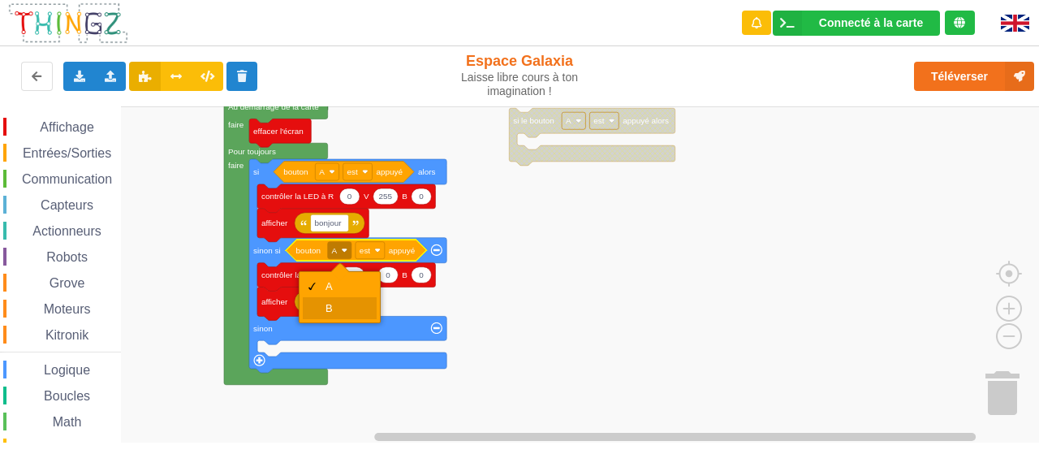
click at [339, 299] on div "B" at bounding box center [340, 308] width 74 height 22
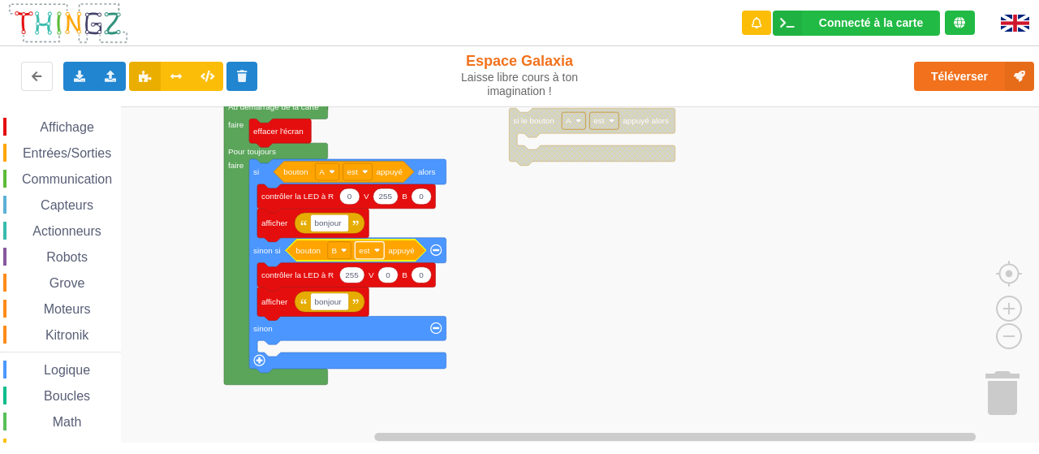
click at [369, 257] on rect "Espace de travail de Blocky" at bounding box center [369, 249] width 29 height 17
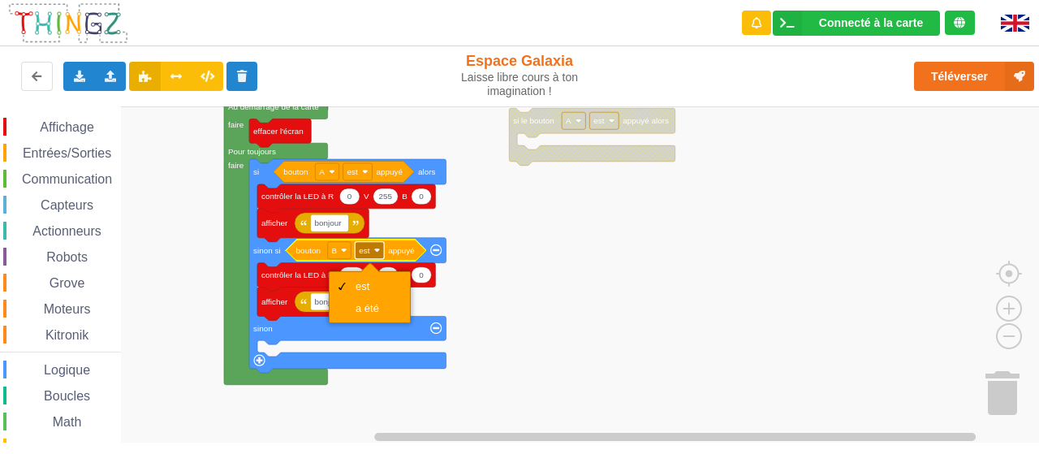
click at [371, 253] on rect "Espace de travail de Blocky" at bounding box center [369, 249] width 29 height 17
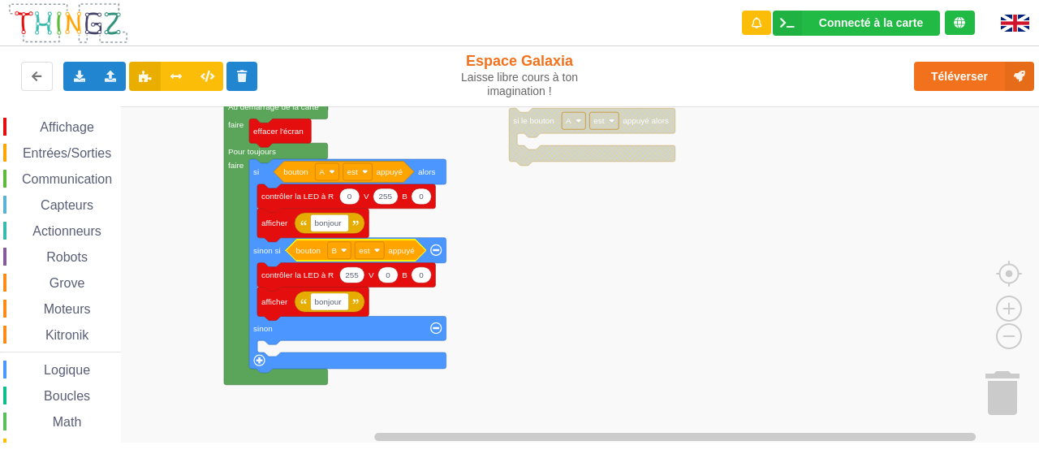
click at [553, 252] on rect "Espace de travail de Blocky" at bounding box center [525, 274] width 1050 height 337
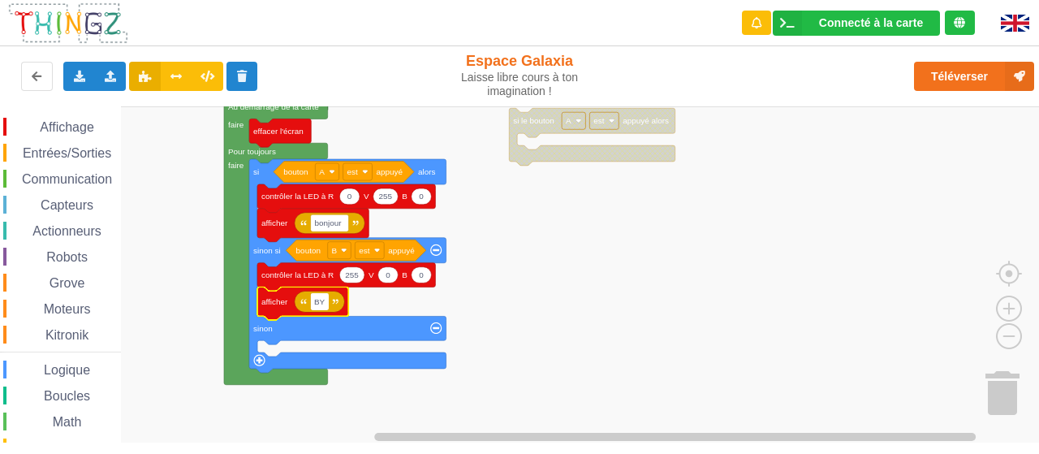
type input "BYE"
click at [525, 311] on rect "Espace de travail de Blocky" at bounding box center [525, 274] width 1050 height 337
click at [69, 116] on div "Affichage Entrées/Sorties Communication Capteurs Actionneurs Robots Grove Moteu…" at bounding box center [60, 345] width 121 height 479
click at [71, 123] on span "Affichage" at bounding box center [66, 127] width 58 height 14
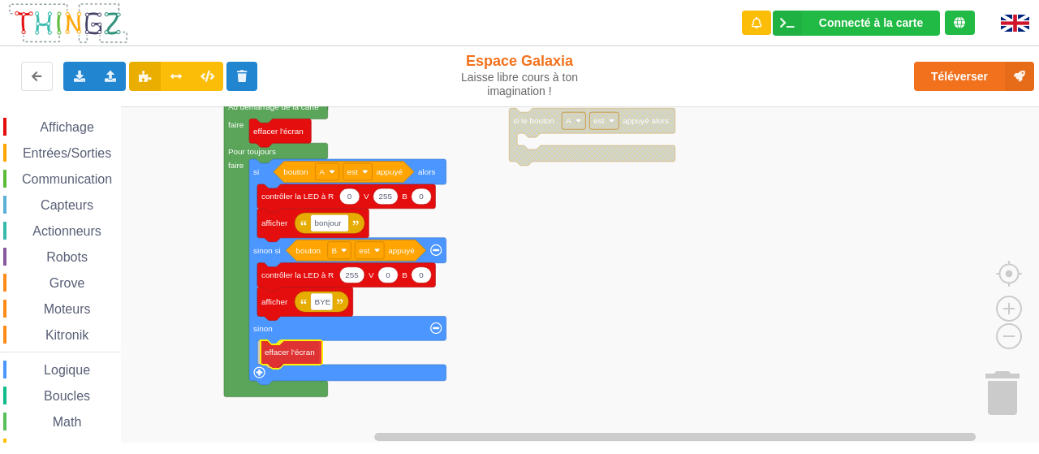
click at [281, 353] on div "Affichage Entrées/Sorties Communication Capteurs Actionneurs Robots Grove Moteu…" at bounding box center [525, 274] width 1050 height 336
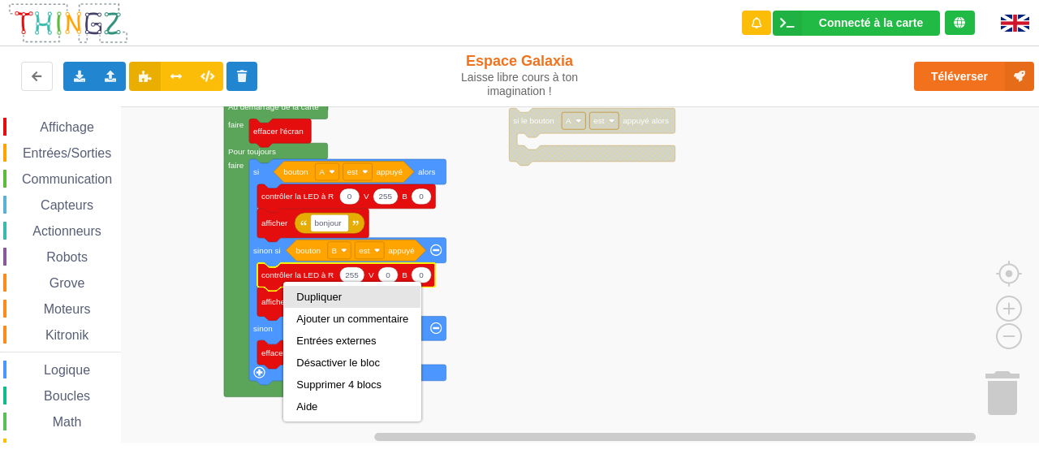
click at [312, 293] on div "Dupliquer" at bounding box center [352, 297] width 112 height 12
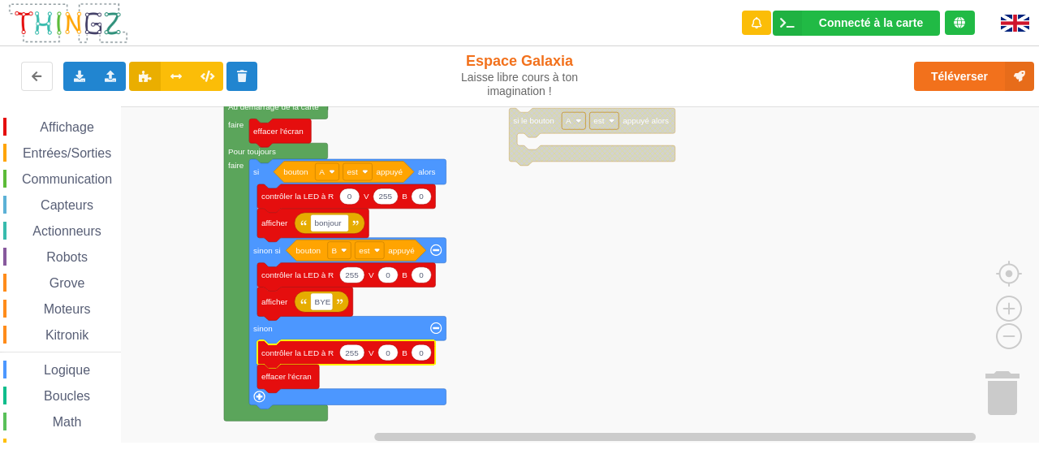
click at [355, 353] on text "255" at bounding box center [352, 351] width 14 height 9
type input "0"
click at [558, 273] on rect "Espace de travail de Blocky" at bounding box center [525, 274] width 1050 height 337
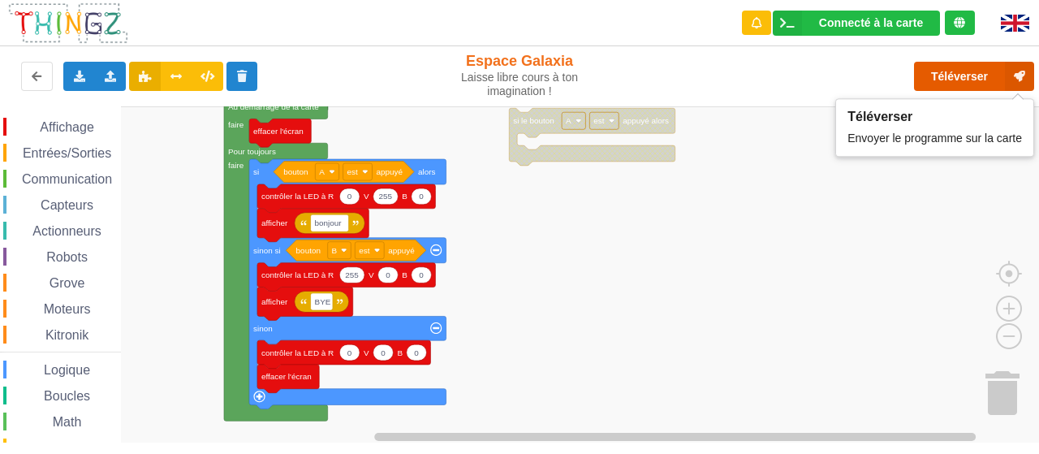
click at [941, 80] on button "Téléverser" at bounding box center [974, 76] width 120 height 29
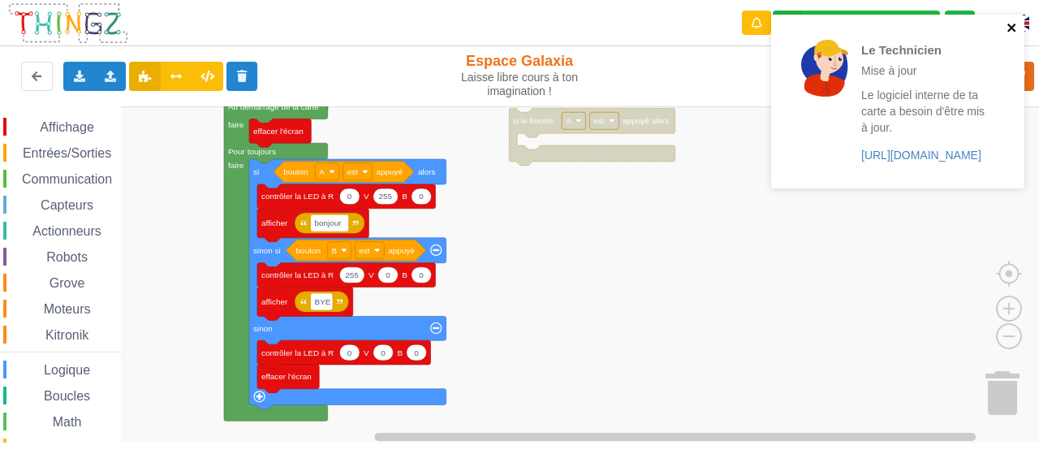
click at [1008, 23] on icon "close" at bounding box center [1011, 27] width 11 height 13
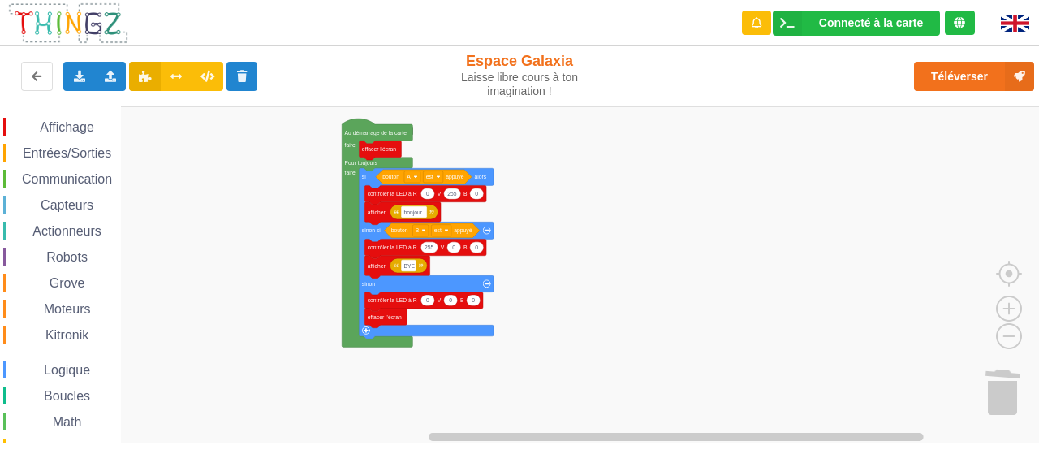
scroll to position [141, 0]
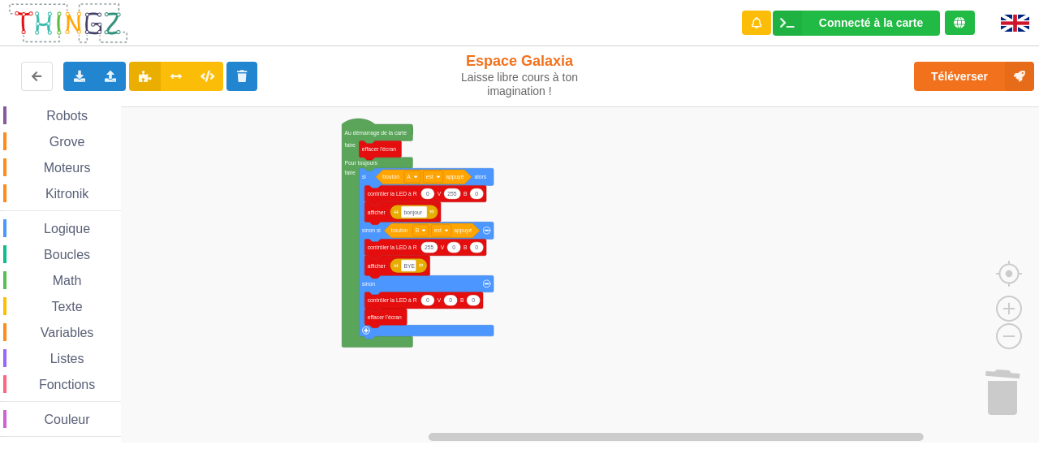
click at [62, 412] on span "Couleur" at bounding box center [67, 419] width 50 height 14
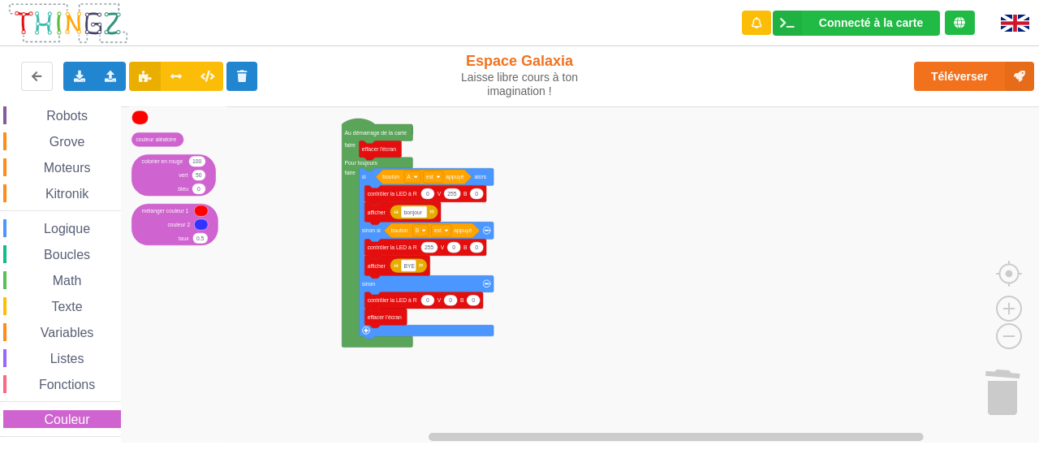
click at [67, 387] on span "Fonctions" at bounding box center [67, 384] width 61 height 14
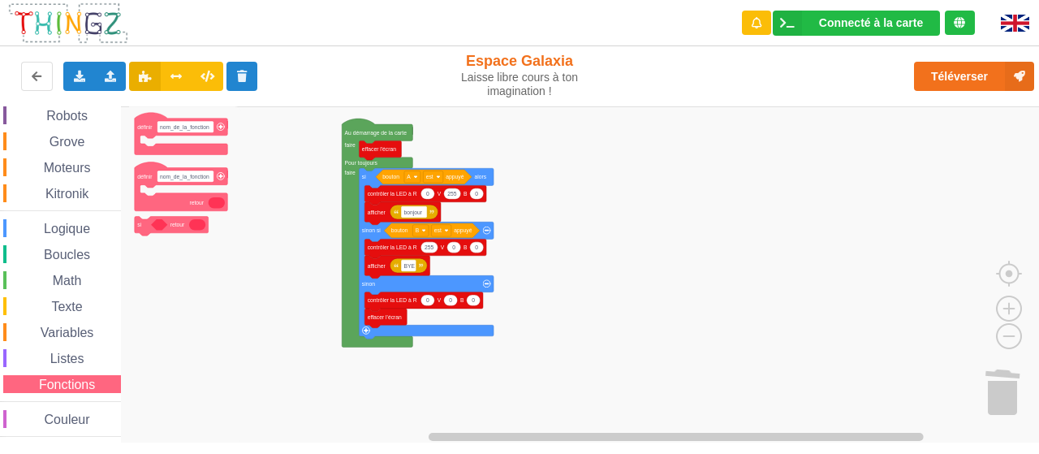
click at [63, 361] on span "Listes" at bounding box center [67, 358] width 39 height 14
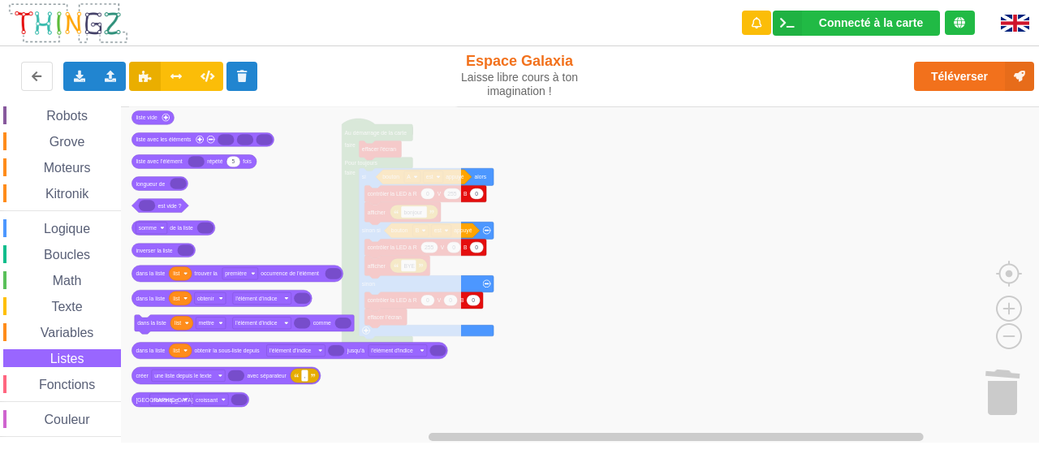
click at [63, 335] on span "Variables" at bounding box center [67, 332] width 58 height 14
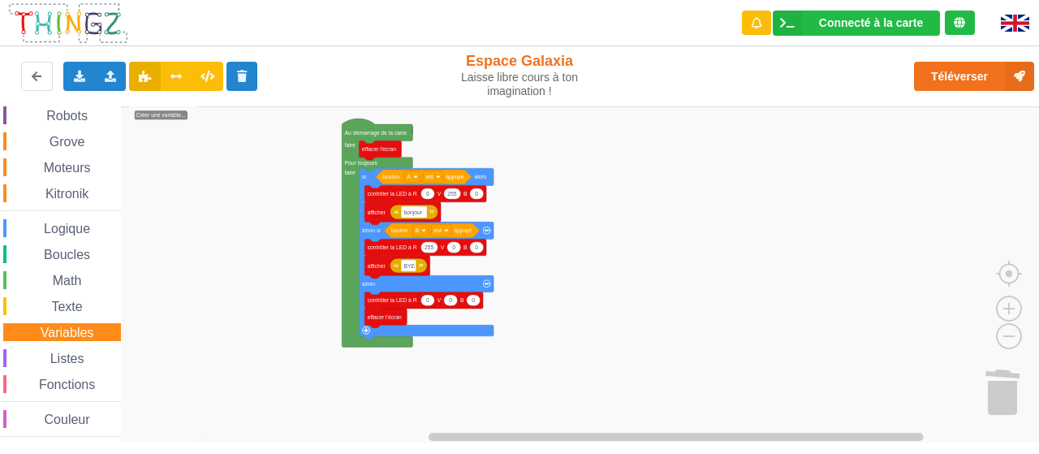
click at [72, 332] on span "Variables" at bounding box center [67, 332] width 58 height 14
click at [169, 112] on text "Créer une variable..." at bounding box center [161, 115] width 50 height 6
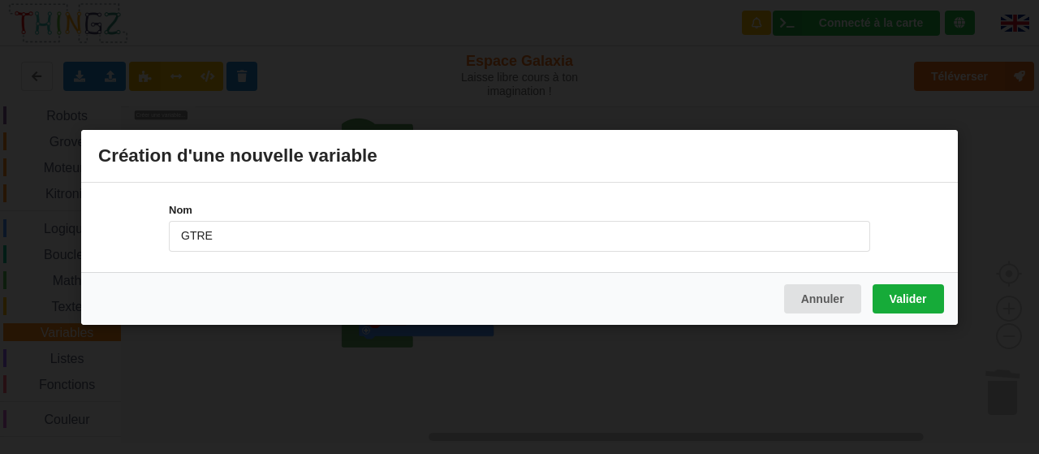
type input "GTRE"
click at [921, 301] on button "Valider" at bounding box center [907, 297] width 71 height 29
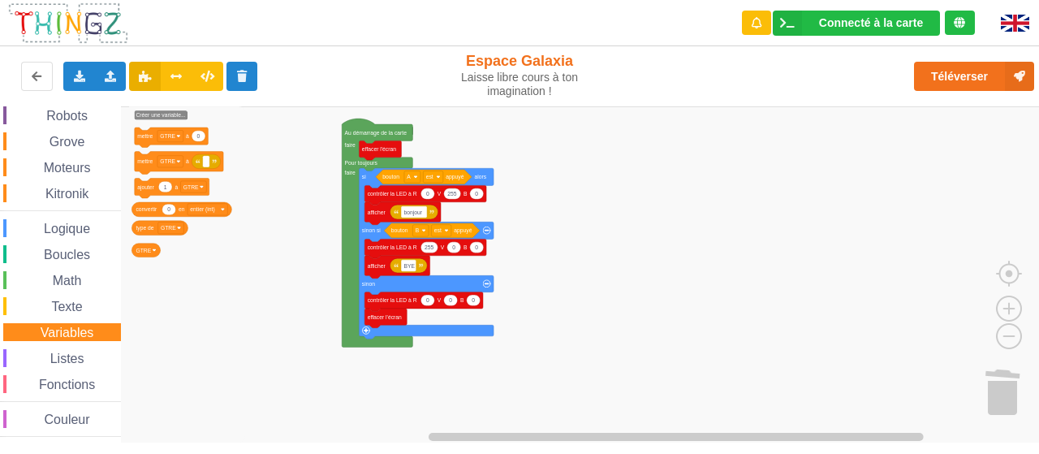
click at [63, 298] on div "Texte" at bounding box center [62, 306] width 118 height 18
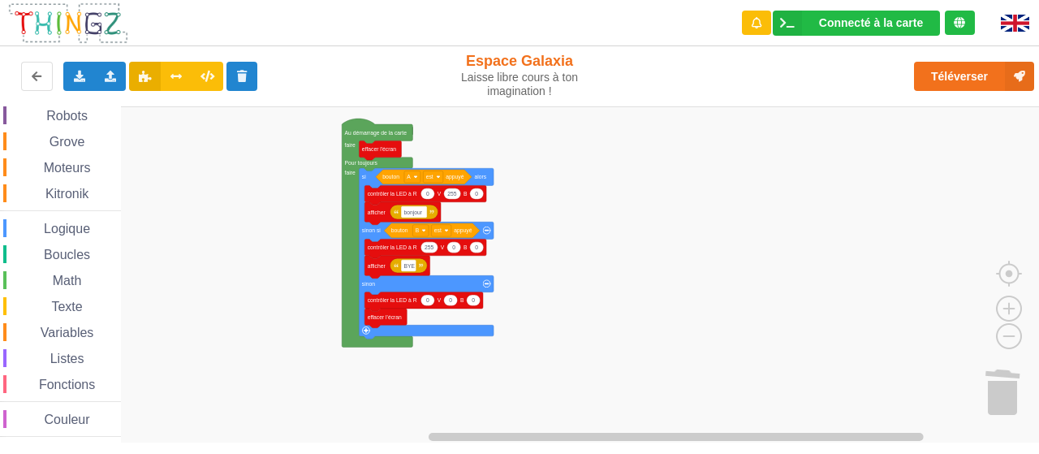
click at [734, 123] on rect "Espace de travail de Blocky" at bounding box center [525, 274] width 1050 height 337
click at [807, 28] on div "Connecté à la carte Réglages Ouvrir le moniteur automatiquement Connexion autom…" at bounding box center [856, 23] width 167 height 25
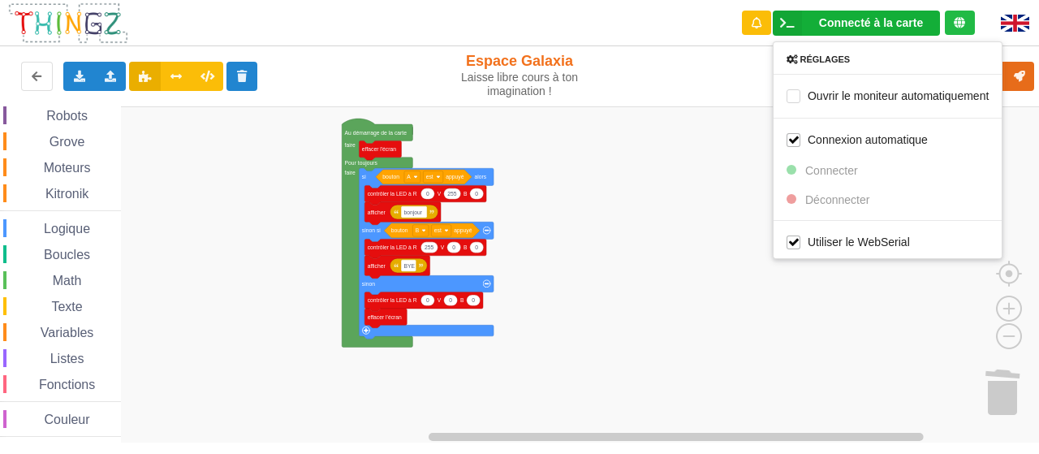
click at [646, 241] on rect "Espace de travail de Blocky" at bounding box center [525, 274] width 1050 height 337
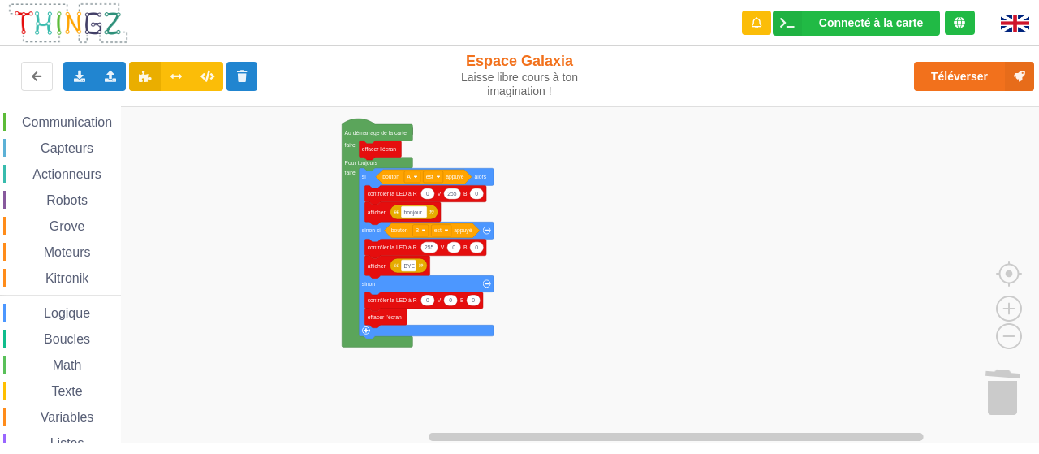
scroll to position [0, 0]
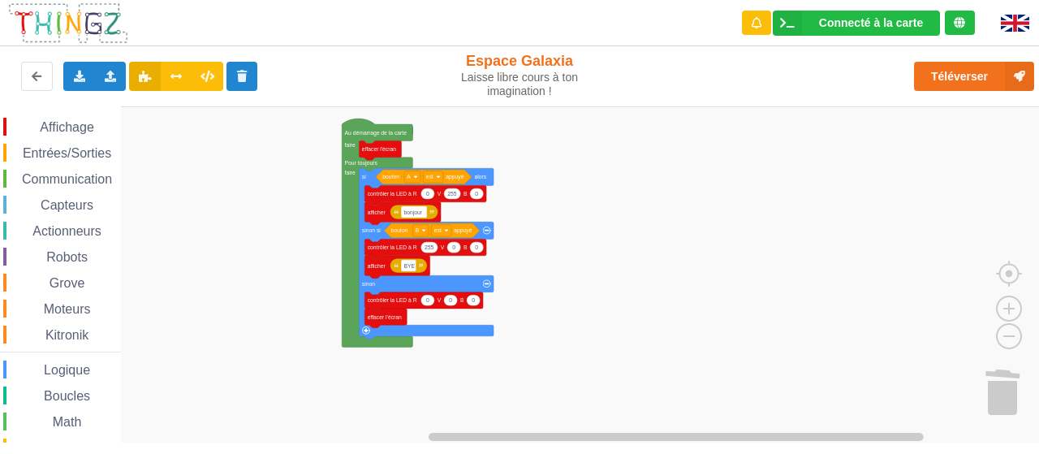
click at [63, 127] on span "Affichage" at bounding box center [66, 127] width 58 height 14
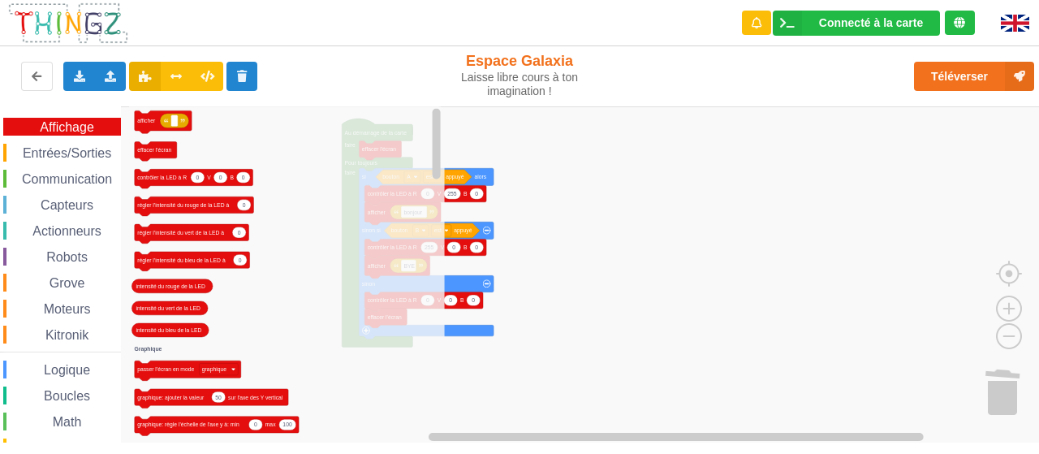
click at [76, 154] on span "Entrées/Sorties" at bounding box center [66, 153] width 93 height 14
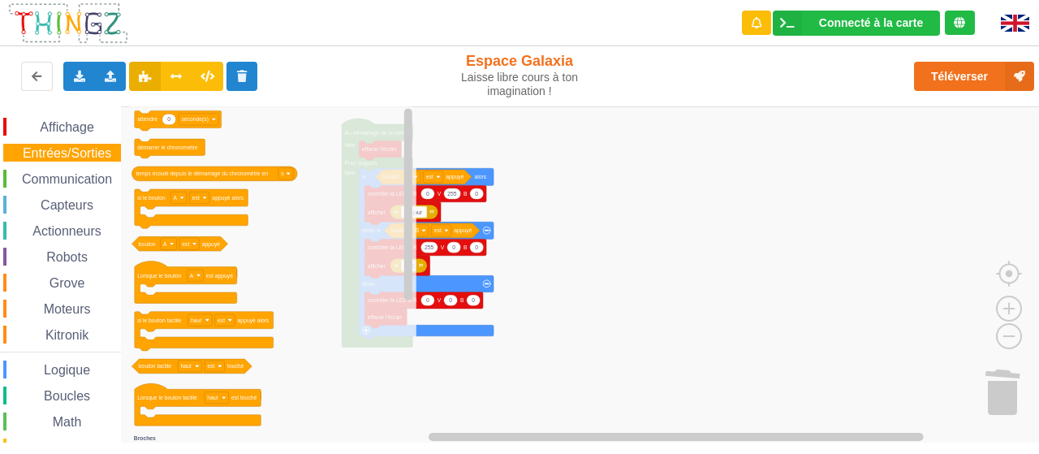
click at [66, 173] on span "Communication" at bounding box center [66, 179] width 95 height 14
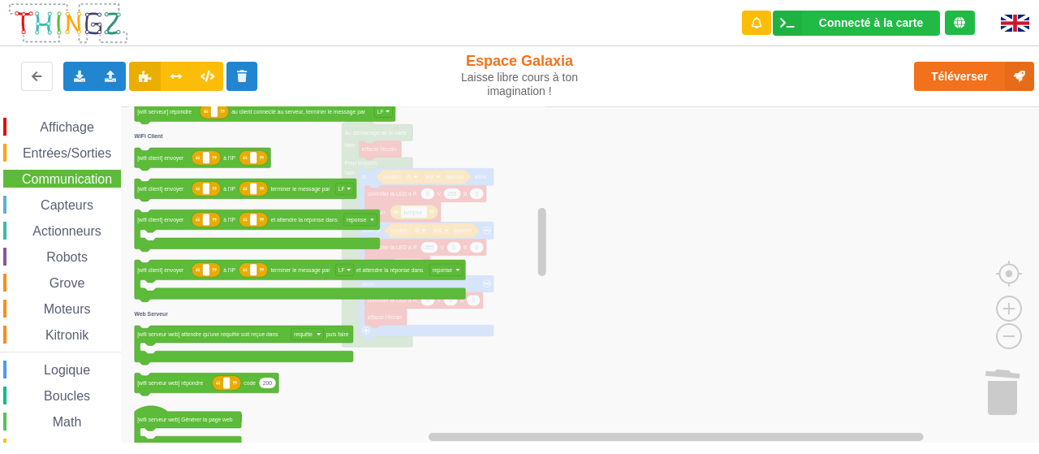
click at [76, 155] on span "Entrées/Sorties" at bounding box center [66, 153] width 93 height 14
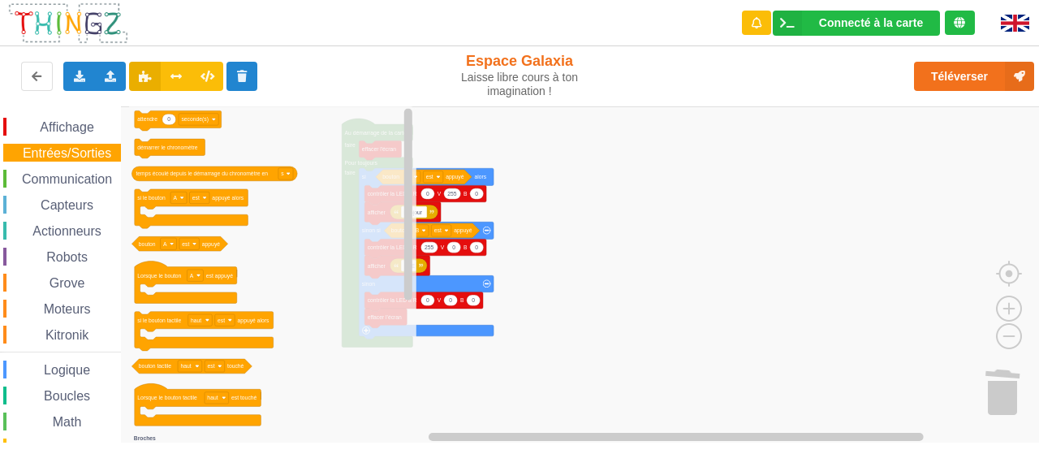
click at [81, 185] on span "Communication" at bounding box center [66, 179] width 95 height 14
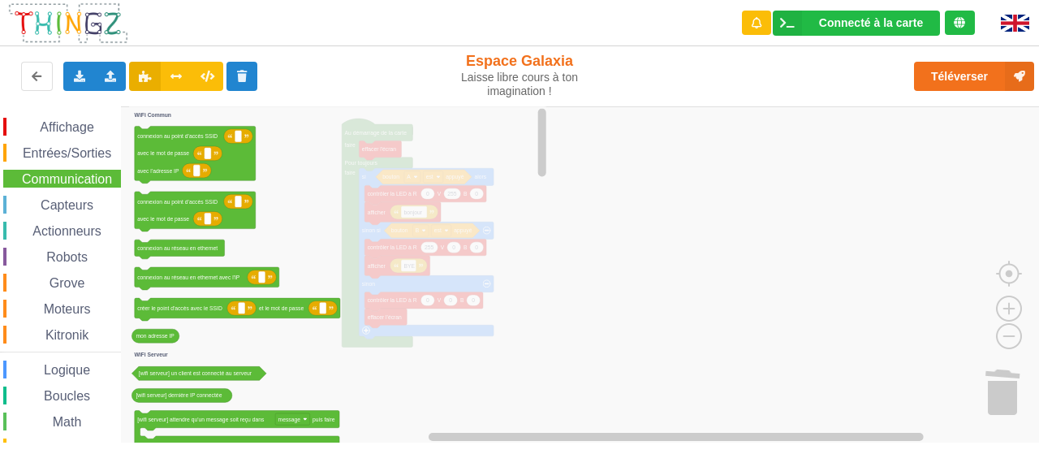
click at [62, 230] on span "Actionneurs" at bounding box center [67, 231] width 74 height 14
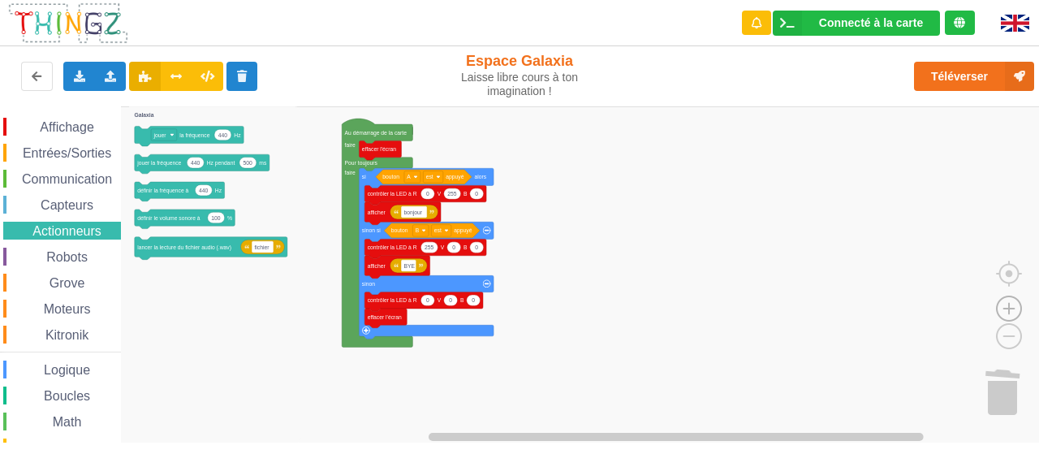
click at [1008, 304] on image "Espace de travail de Blocky" at bounding box center [1009, 271] width 78 height 101
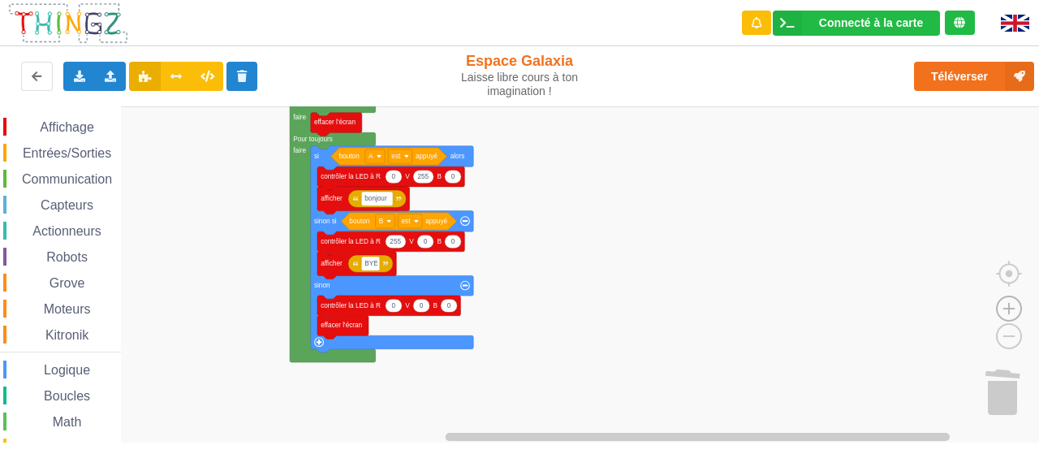
click at [1008, 304] on image "Espace de travail de Blocky" at bounding box center [1009, 271] width 78 height 101
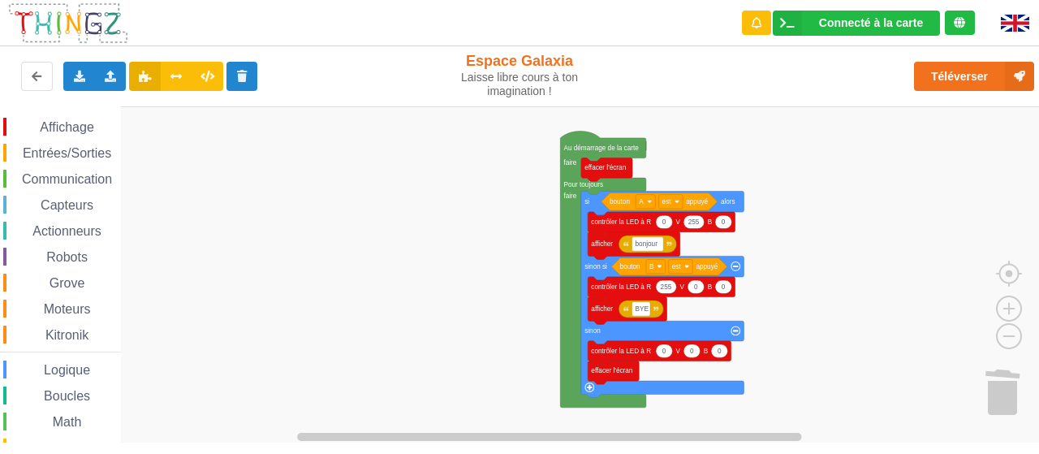
click at [1000, 270] on div "Affichage Entrées/Sorties Communication Capteurs Actionneurs Robots Grove Moteu…" at bounding box center [525, 274] width 1050 height 336
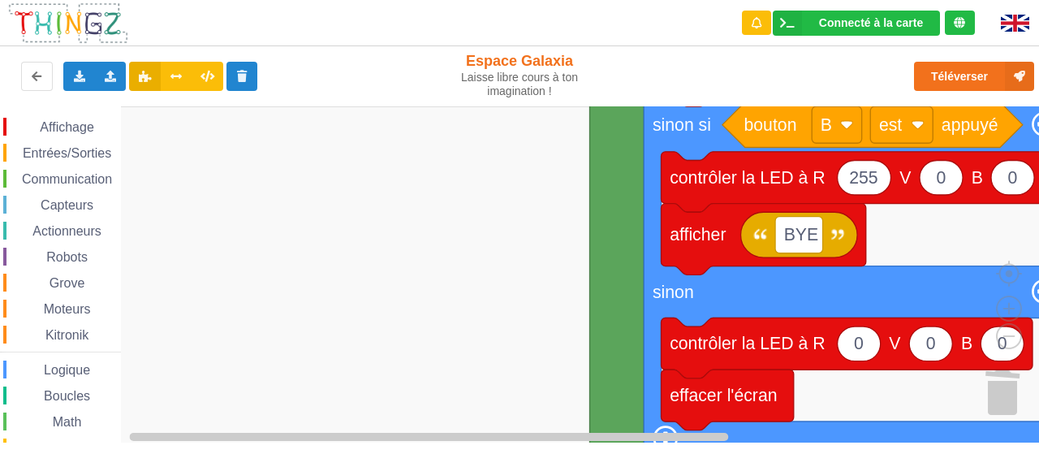
click at [88, 145] on div "Entrées/Sorties" at bounding box center [62, 153] width 118 height 18
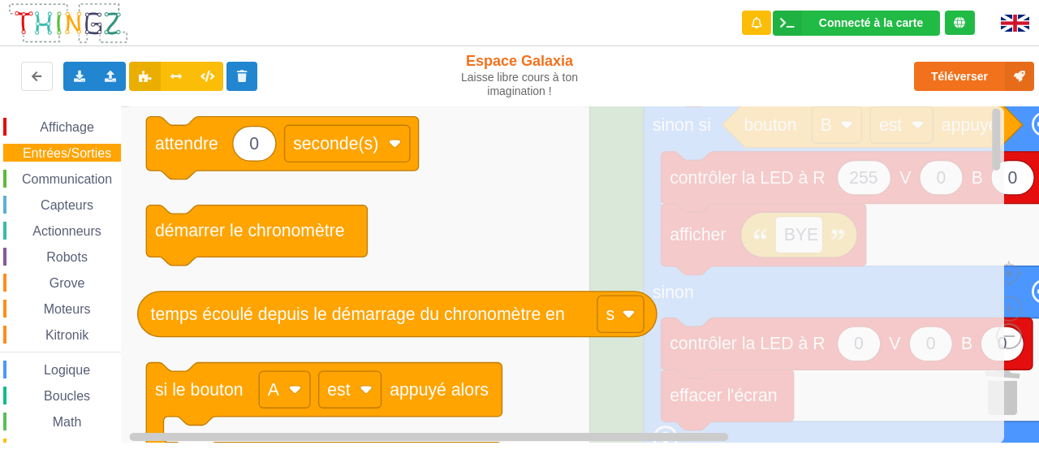
click at [1013, 340] on image "Espace de travail de Blocky" at bounding box center [983, 298] width 78 height 101
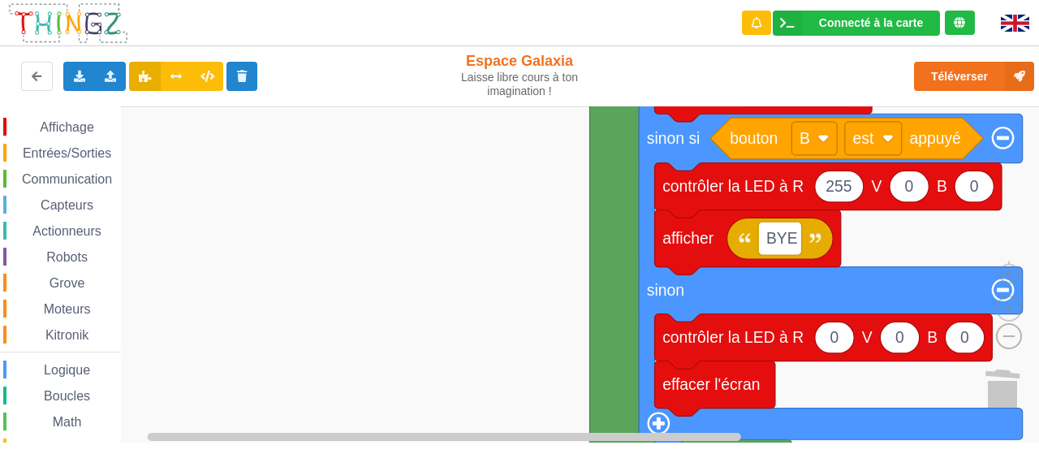
click at [1011, 334] on image "Espace de travail de Blocky" at bounding box center [983, 298] width 78 height 101
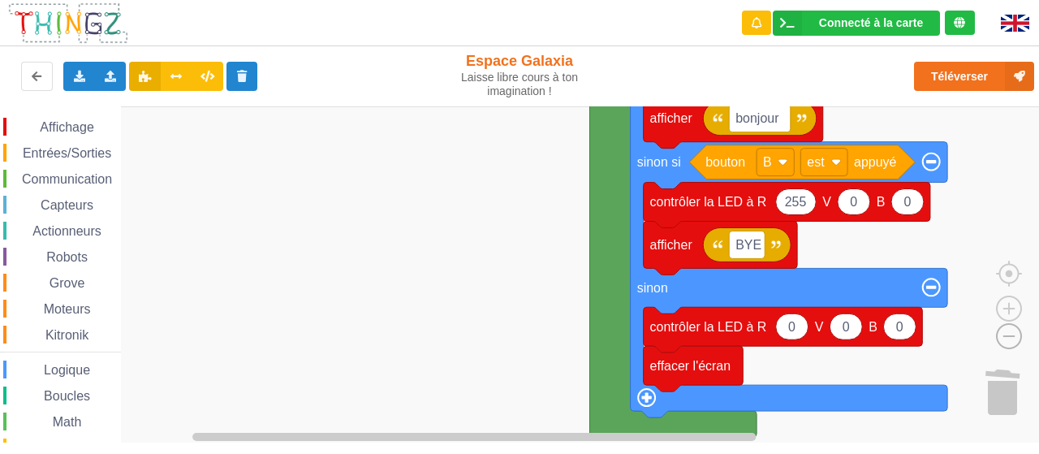
click at [1011, 334] on image "Espace de travail de Blocky" at bounding box center [983, 298] width 78 height 101
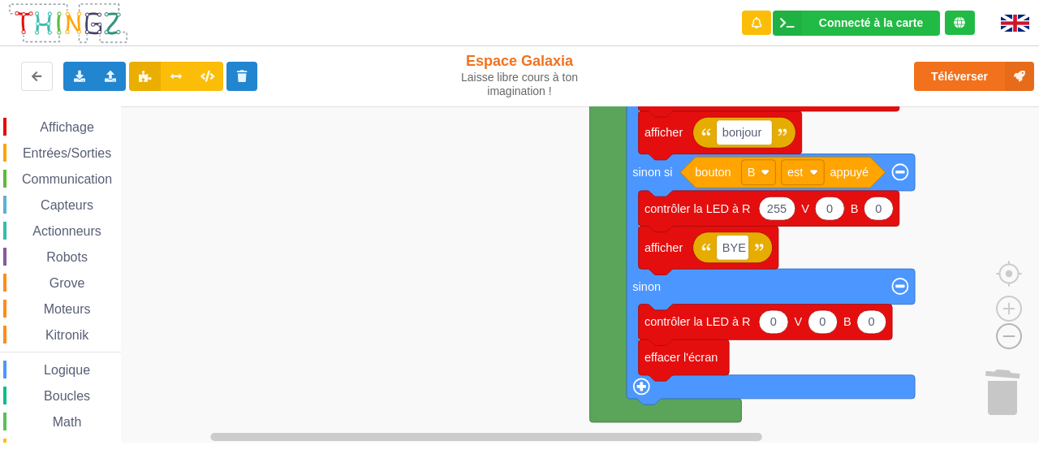
click at [1011, 334] on image "Espace de travail de Blocky" at bounding box center [983, 298] width 78 height 101
click at [62, 157] on span "Entrées/Sorties" at bounding box center [66, 153] width 93 height 14
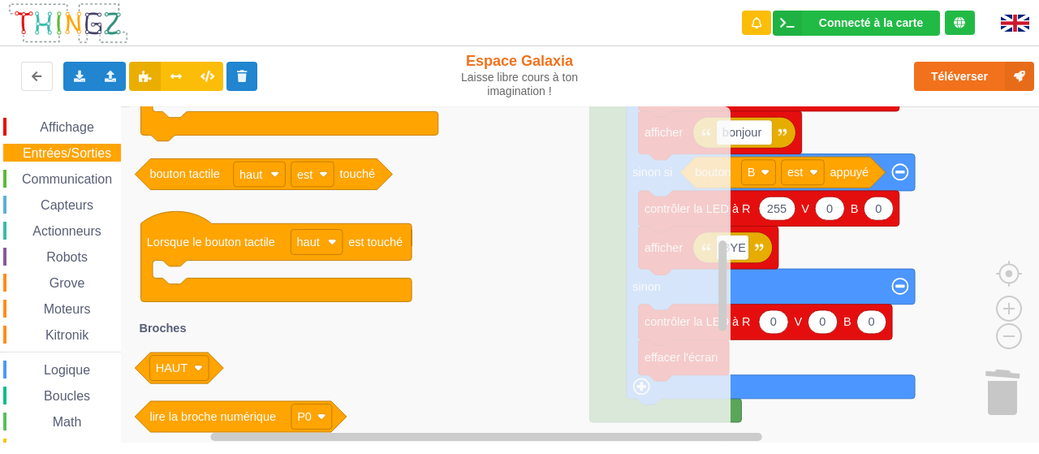
click at [950, 255] on rect "Espace de travail de Blocky" at bounding box center [525, 274] width 1050 height 337
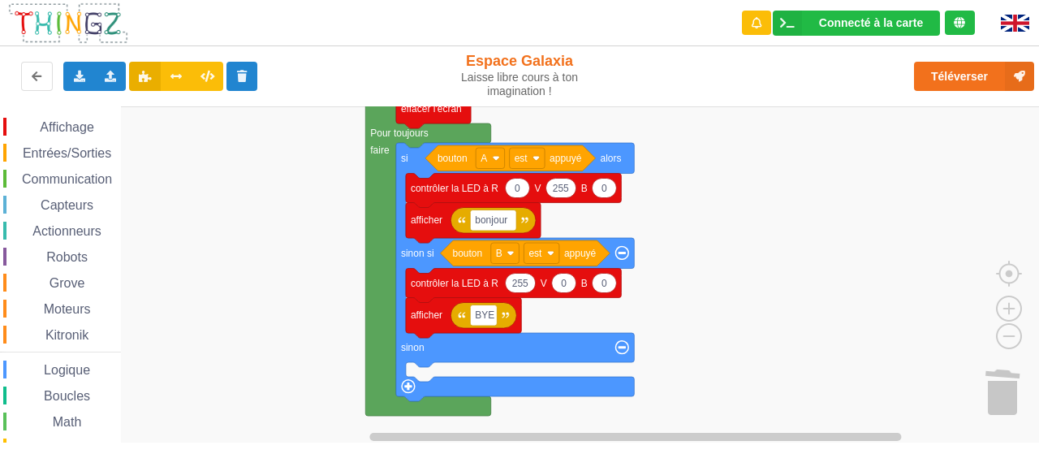
click at [49, 147] on span "Entrées/Sorties" at bounding box center [66, 153] width 93 height 14
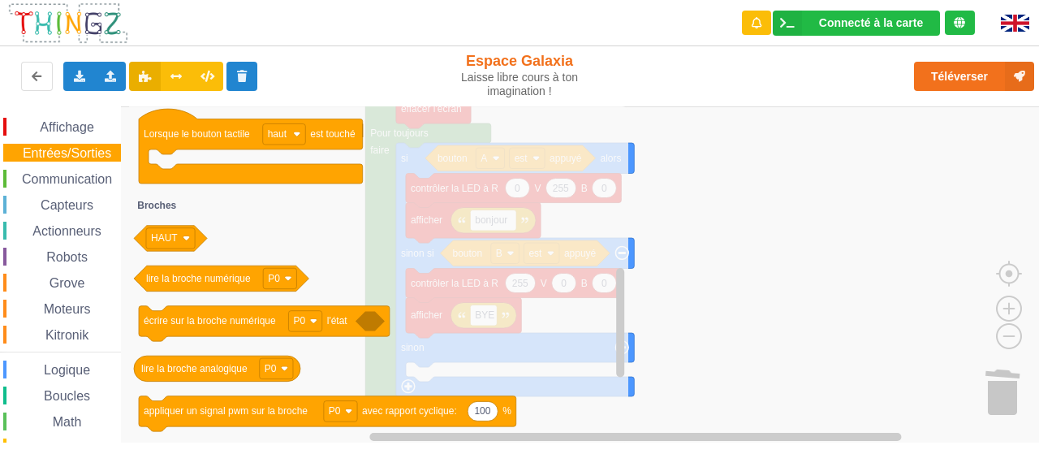
click at [881, 187] on rect "Espace de travail de Blocky" at bounding box center [525, 274] width 1050 height 337
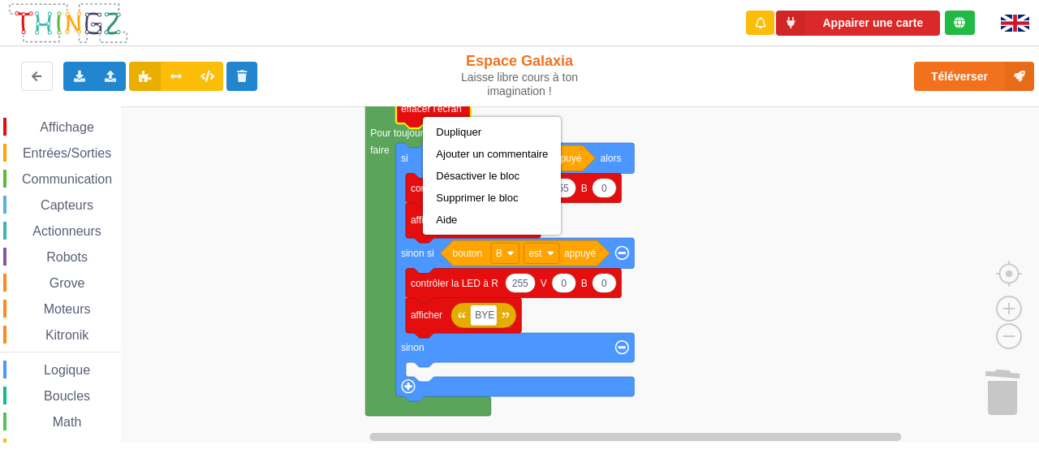
click at [338, 281] on rect "Espace de travail de Blocky" at bounding box center [525, 274] width 1050 height 337
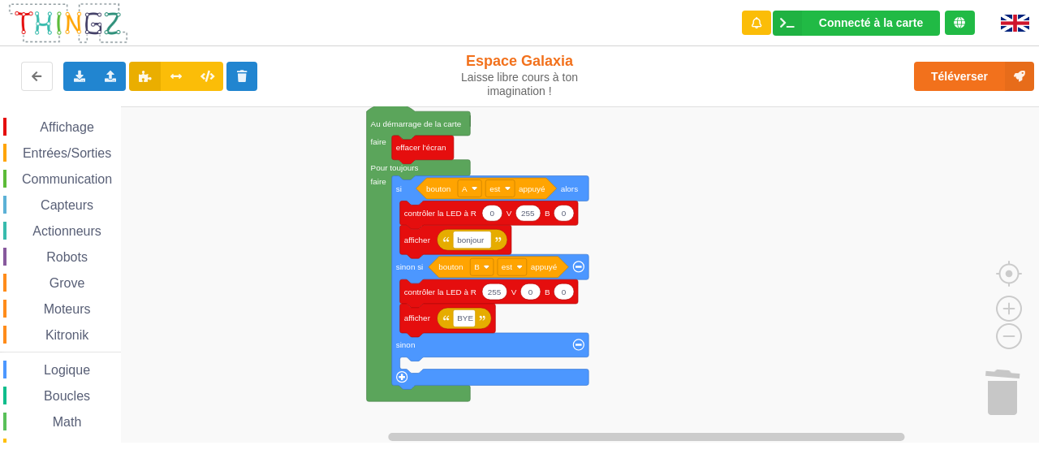
click at [58, 153] on span "Entrées/Sorties" at bounding box center [66, 153] width 93 height 14
click at [676, 270] on div "Affichage Entrées/Sorties Communication Capteurs Actionneurs Robots Grove Moteu…" at bounding box center [525, 274] width 1050 height 336
click at [54, 160] on span "Entrées/Sorties" at bounding box center [66, 153] width 93 height 14
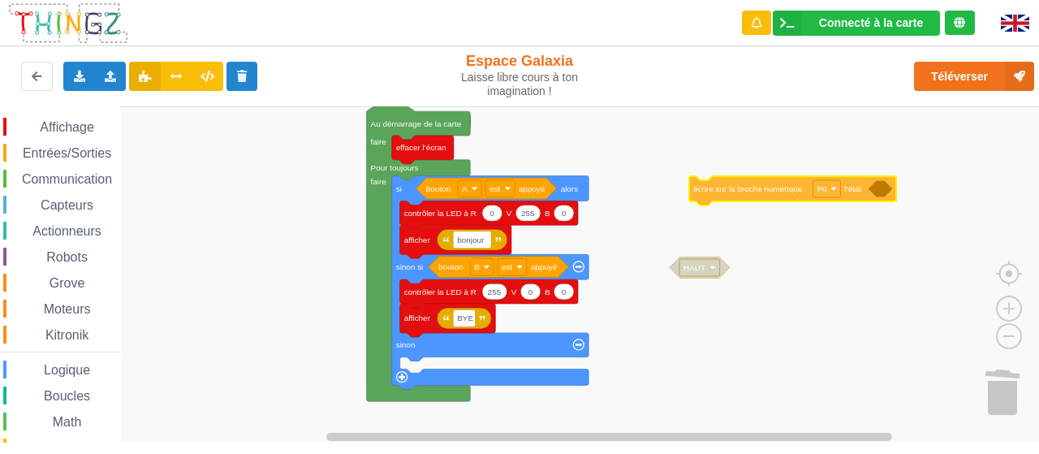
click at [704, 191] on div "Affichage Entrées/Sorties Communication Capteurs Actionneurs Robots Grove Moteu…" at bounding box center [525, 274] width 1050 height 336
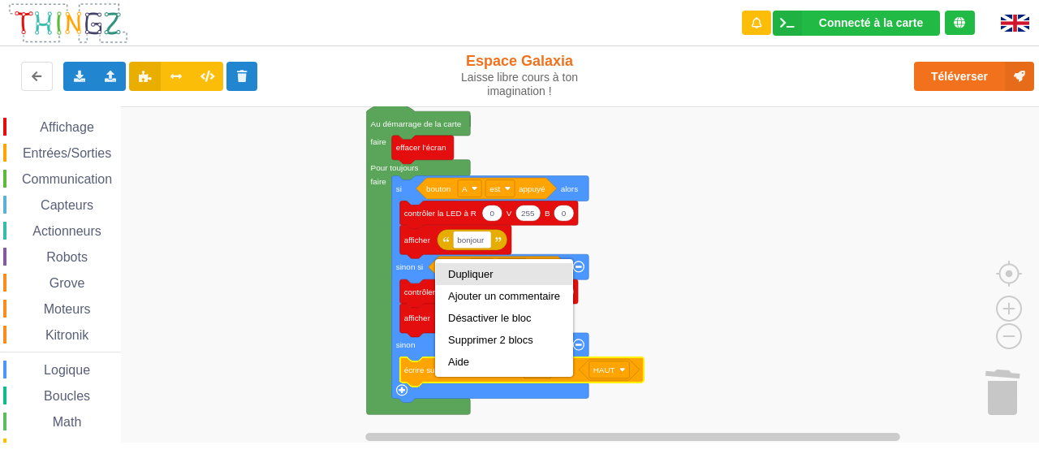
click at [453, 273] on div "Dupliquer" at bounding box center [504, 274] width 112 height 12
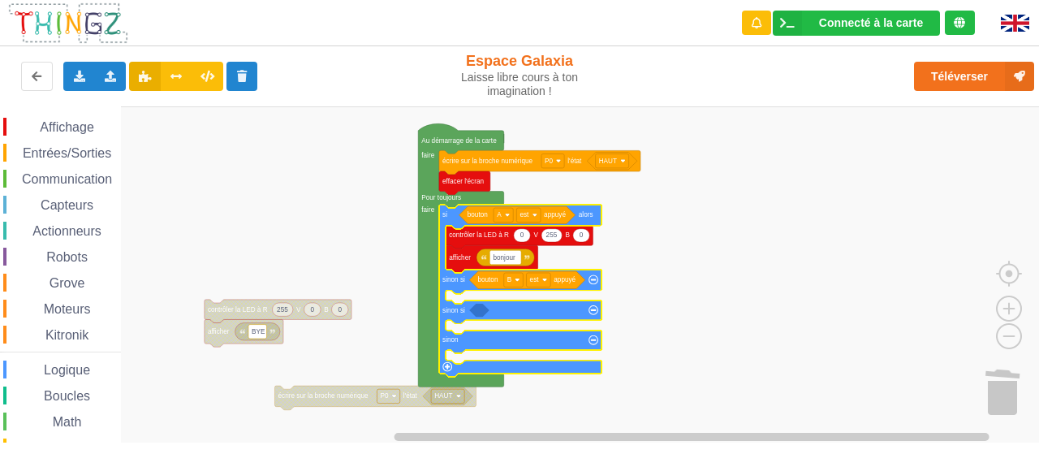
click at [447, 360] on rect "Espace de travail de Blocky" at bounding box center [525, 274] width 1050 height 337
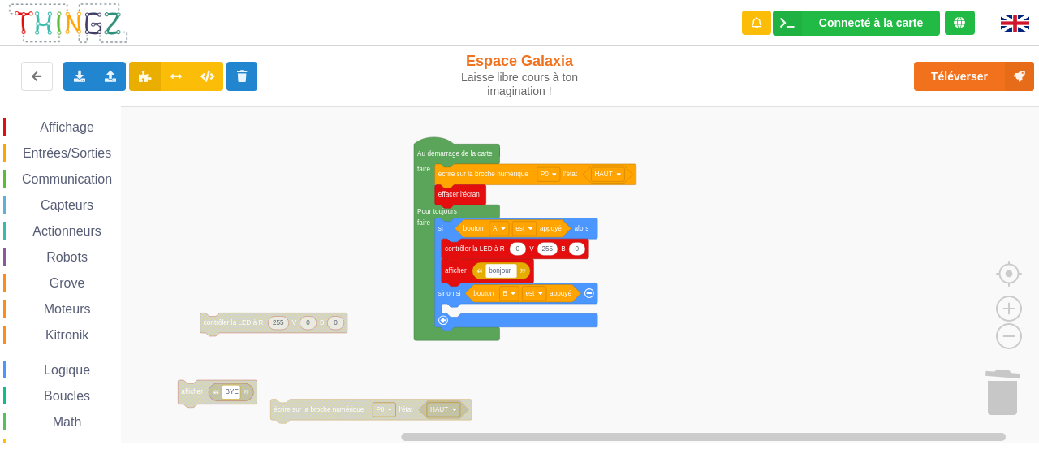
click at [217, 349] on rect "Espace de travail de Blocky" at bounding box center [525, 274] width 1050 height 337
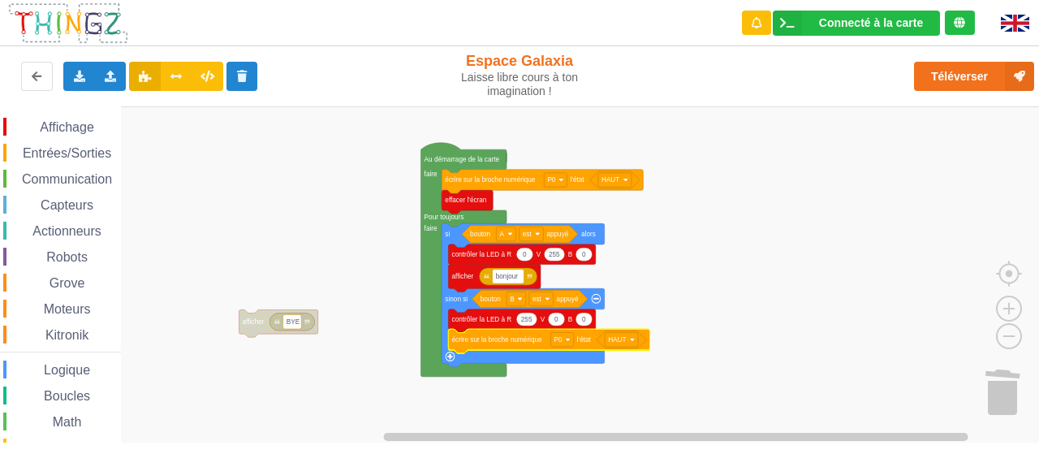
click at [67, 155] on span "Entrées/Sorties" at bounding box center [66, 153] width 93 height 14
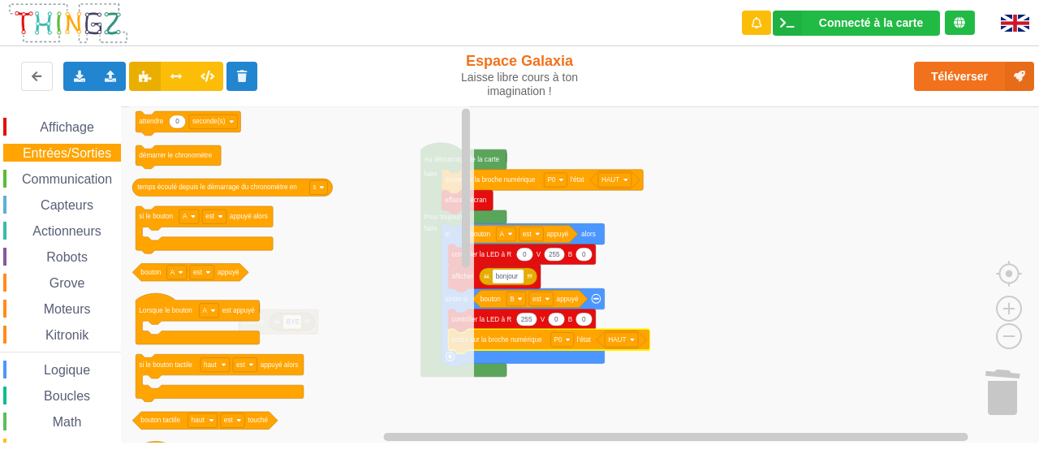
click at [89, 207] on span "Capteurs" at bounding box center [67, 205] width 58 height 14
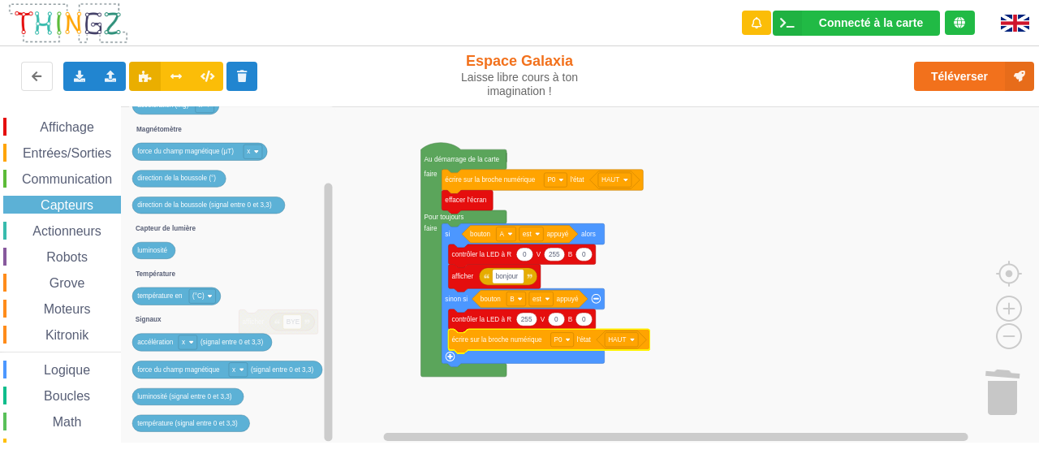
click at [81, 129] on span "Affichage" at bounding box center [66, 127] width 58 height 14
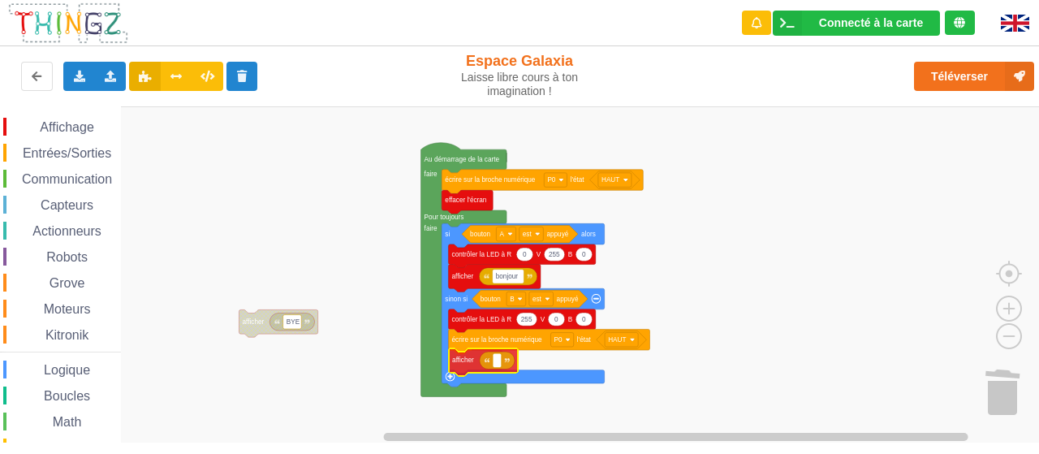
click at [461, 361] on div "Affichage Entrées/Sorties Communication Capteurs Actionneurs Robots Grove Moteu…" at bounding box center [525, 274] width 1050 height 336
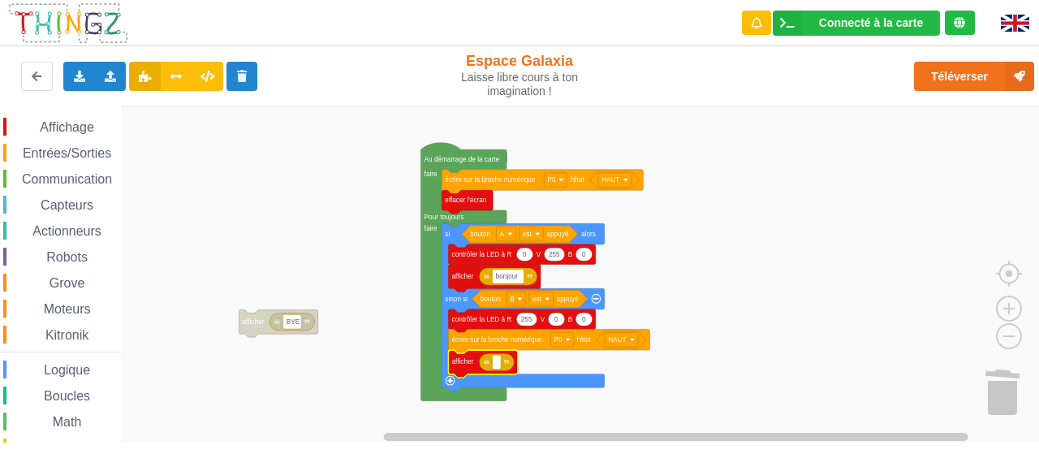
click at [54, 152] on span "Entrées/Sorties" at bounding box center [66, 153] width 93 height 14
click at [528, 368] on div "Affichage Entrées/Sorties Communication Capteurs Actionneurs Robots Grove Moteu…" at bounding box center [525, 274] width 1050 height 336
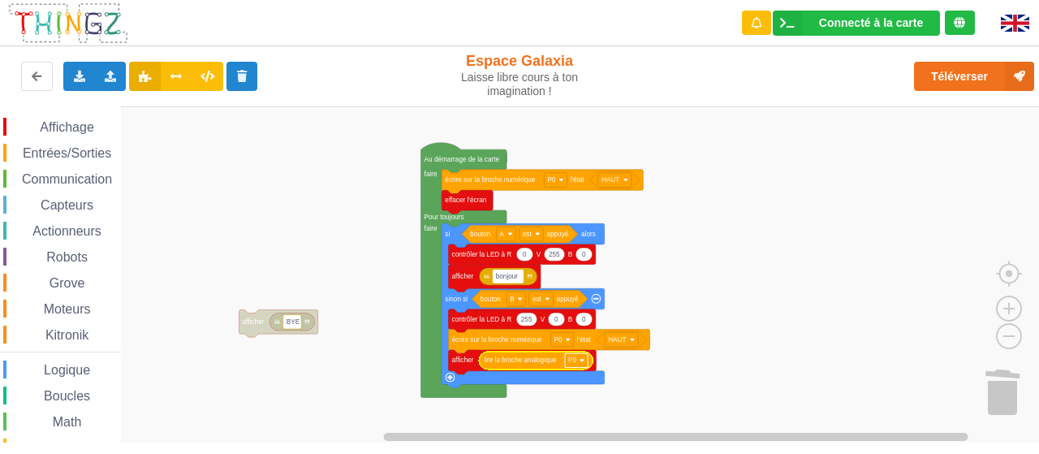
click at [579, 361] on rect "Espace de travail de Blocky" at bounding box center [576, 360] width 23 height 14
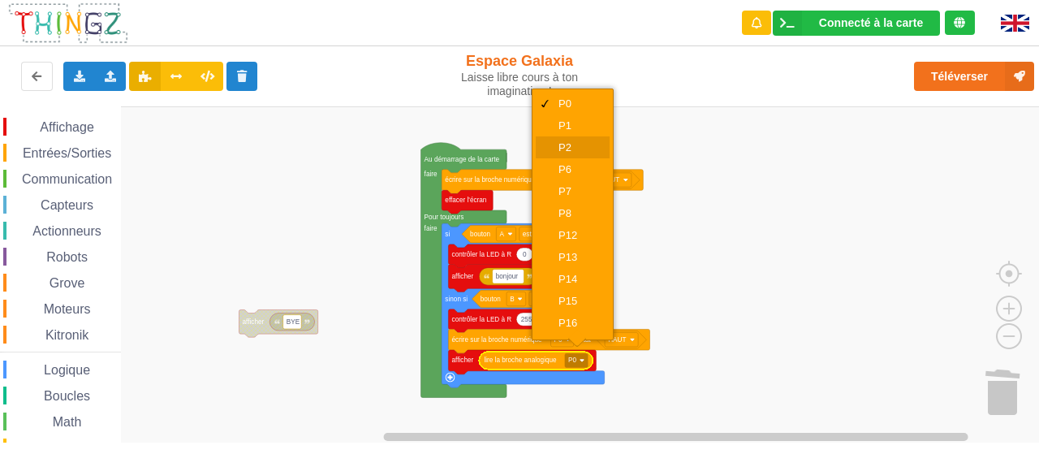
click at [574, 144] on div "P2" at bounding box center [577, 147] width 39 height 12
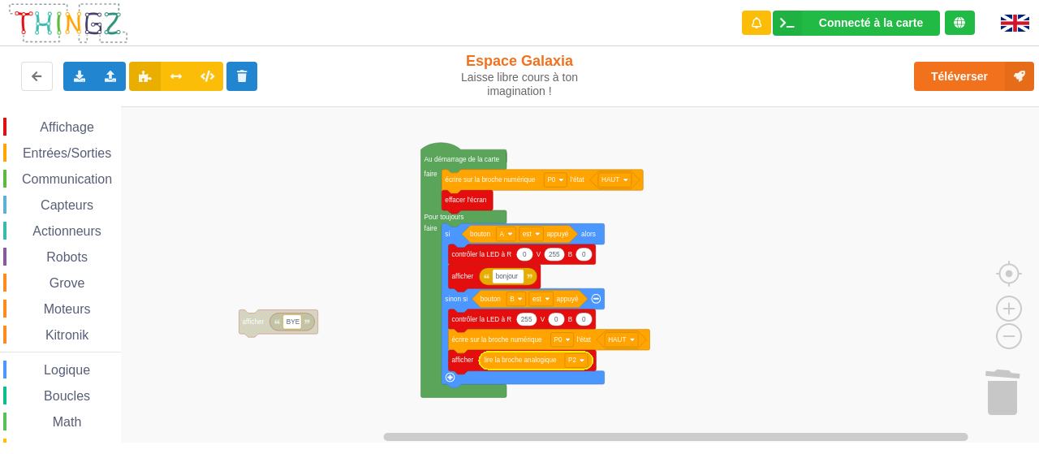
click at [751, 194] on rect "Espace de travail de Blocky" at bounding box center [525, 274] width 1050 height 337
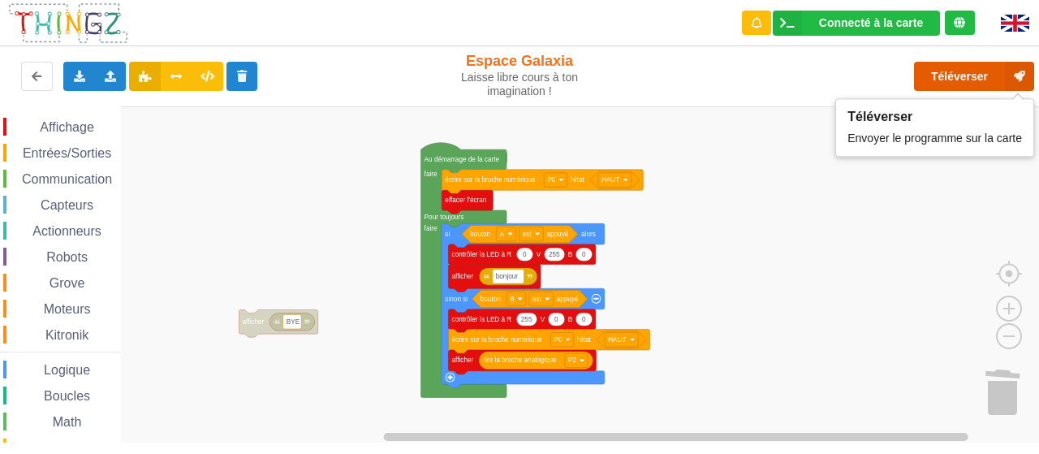
click at [960, 69] on button "Téléverser" at bounding box center [974, 76] width 120 height 29
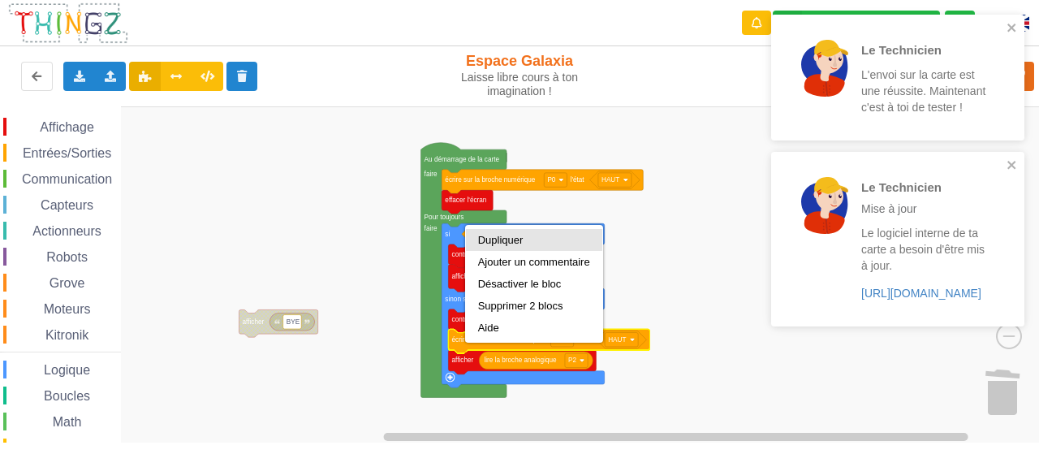
click at [495, 235] on div "Dupliquer" at bounding box center [534, 240] width 112 height 12
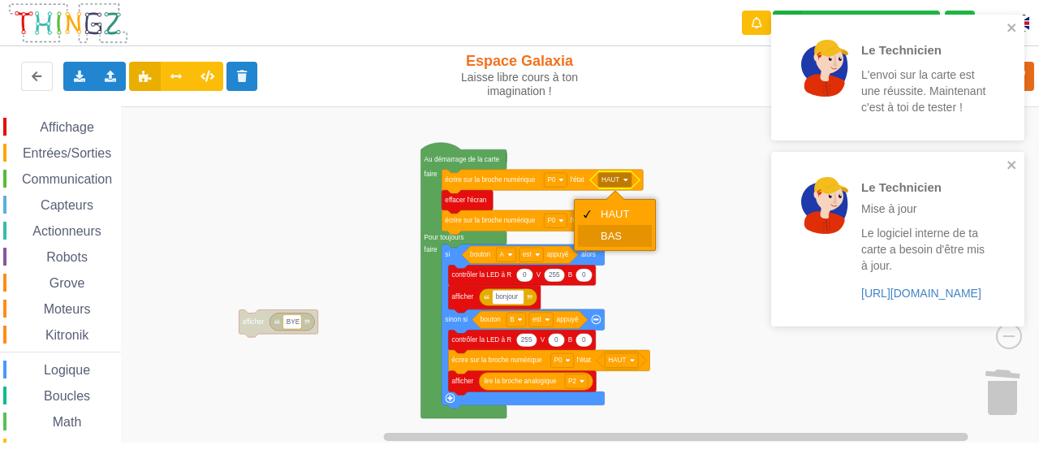
click at [617, 231] on div "BAS" at bounding box center [620, 236] width 39 height 12
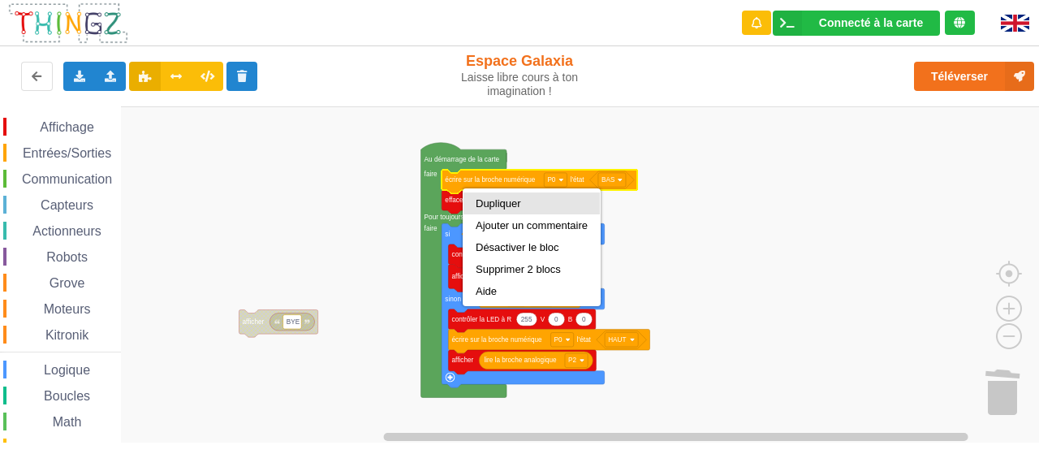
click at [506, 204] on div "Dupliquer" at bounding box center [532, 203] width 112 height 12
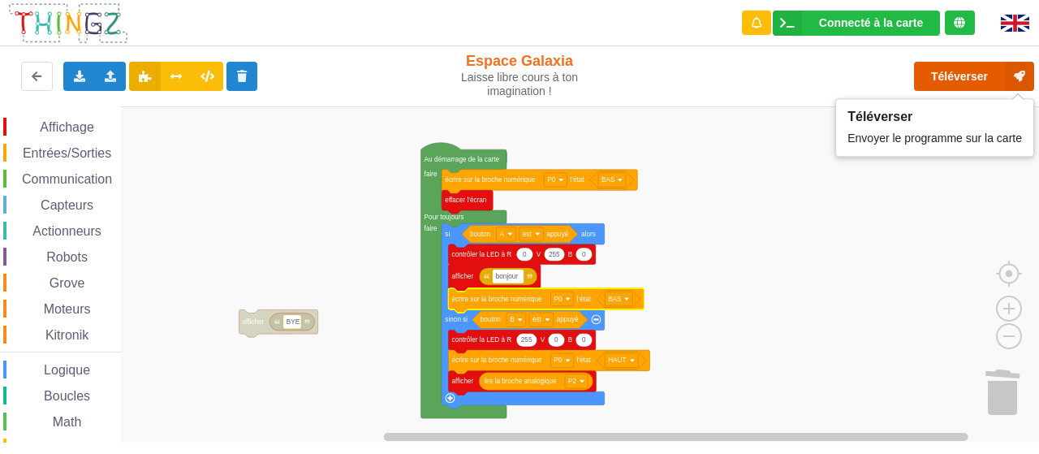
click at [961, 68] on button "Téléverser" at bounding box center [974, 76] width 120 height 29
